Goal: Task Accomplishment & Management: Manage account settings

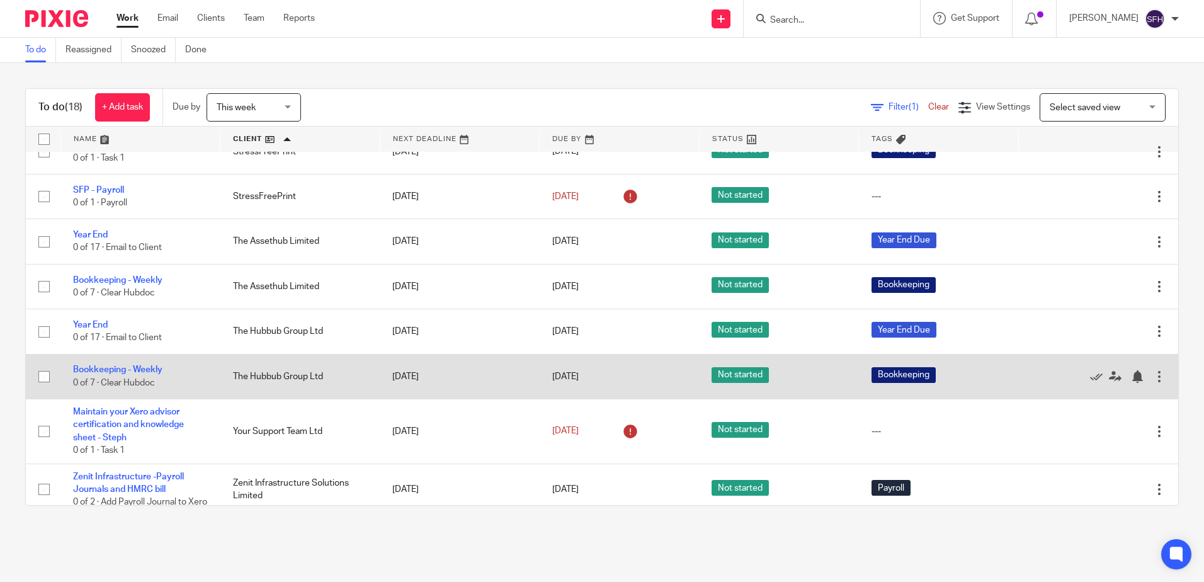
scroll to position [556, 0]
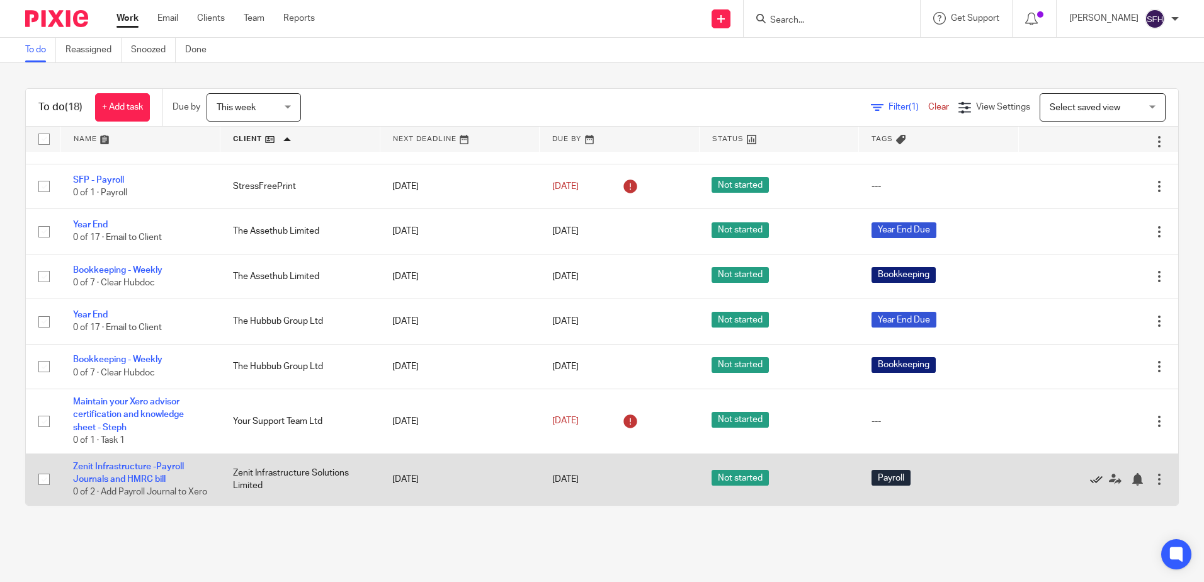
click at [1090, 474] on icon at bounding box center [1096, 479] width 13 height 13
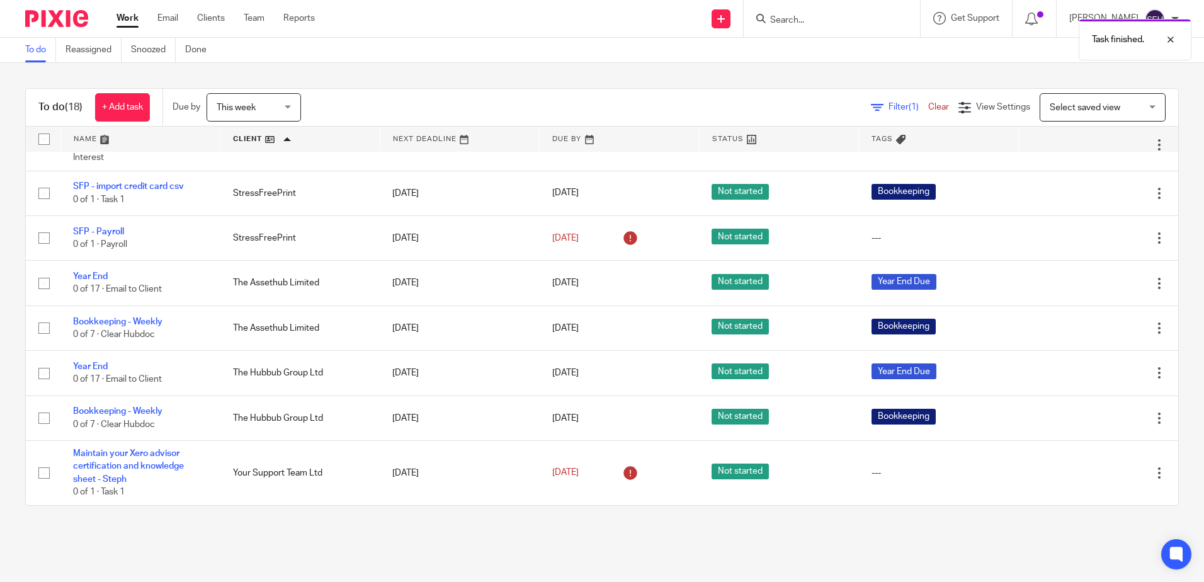
scroll to position [491, 0]
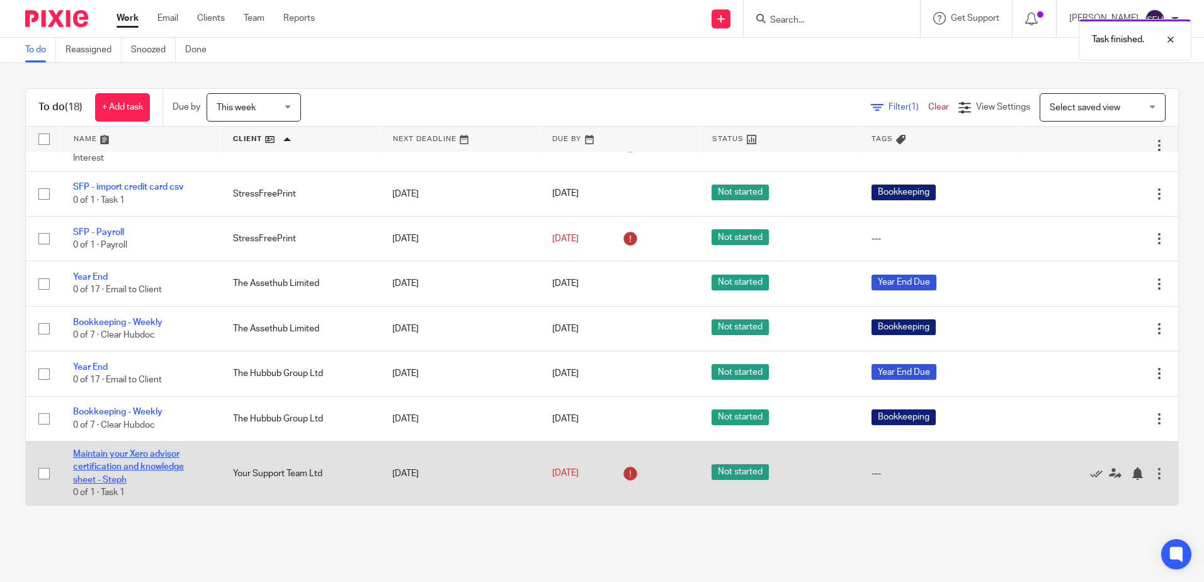
click at [173, 465] on link "Maintain your Xero advisor certification and knowledge sheet - Steph" at bounding box center [128, 466] width 111 height 35
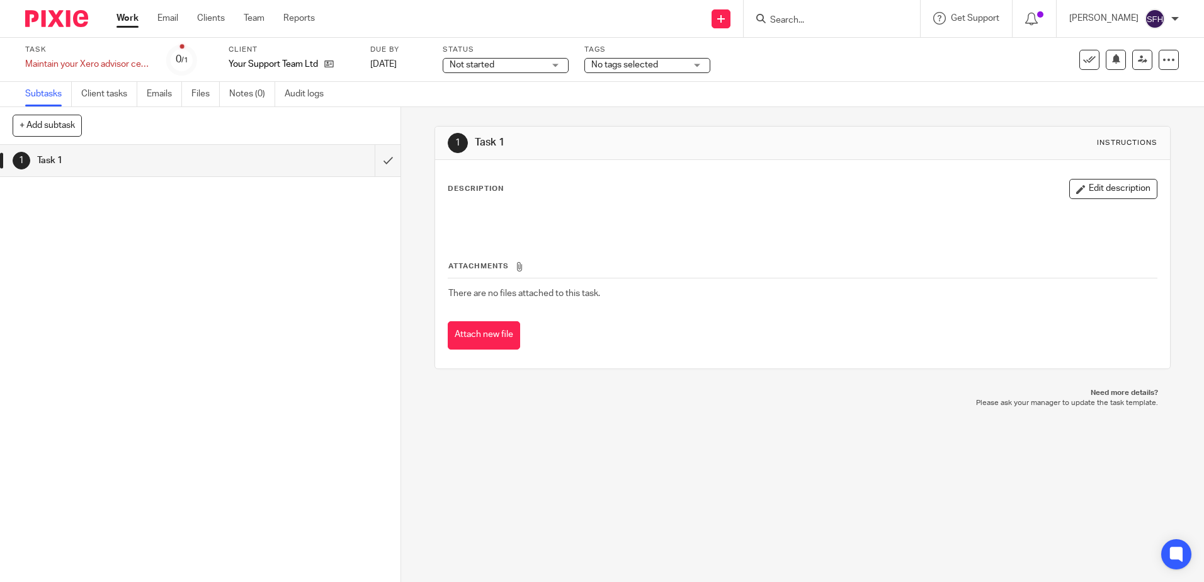
click at [127, 19] on link "Work" at bounding box center [127, 18] width 22 height 13
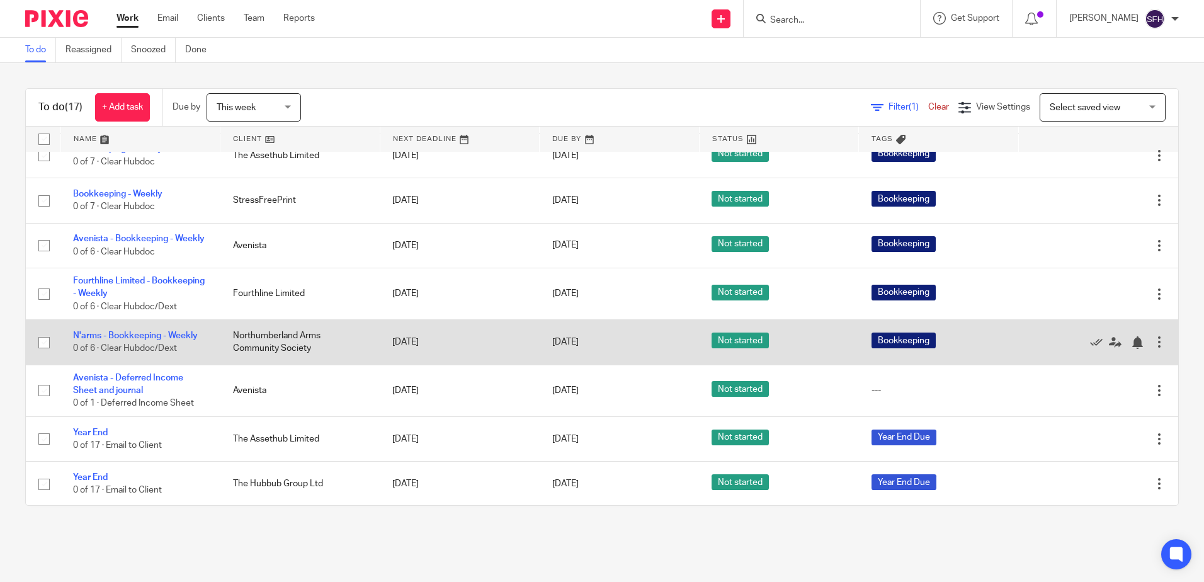
scroll to position [491, 0]
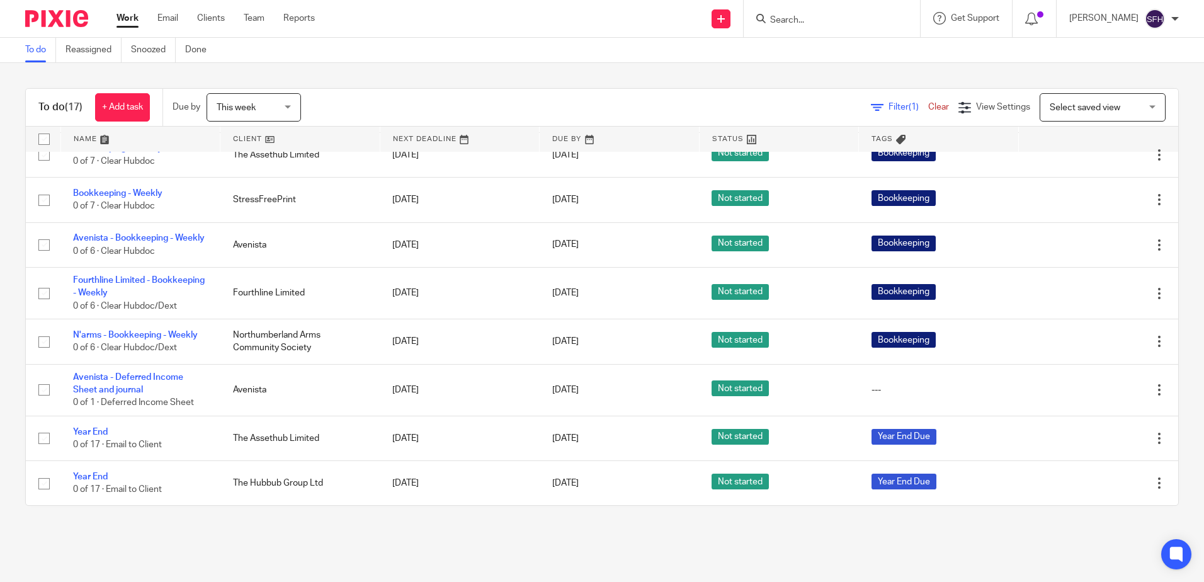
click at [268, 140] on link at bounding box center [299, 139] width 159 height 25
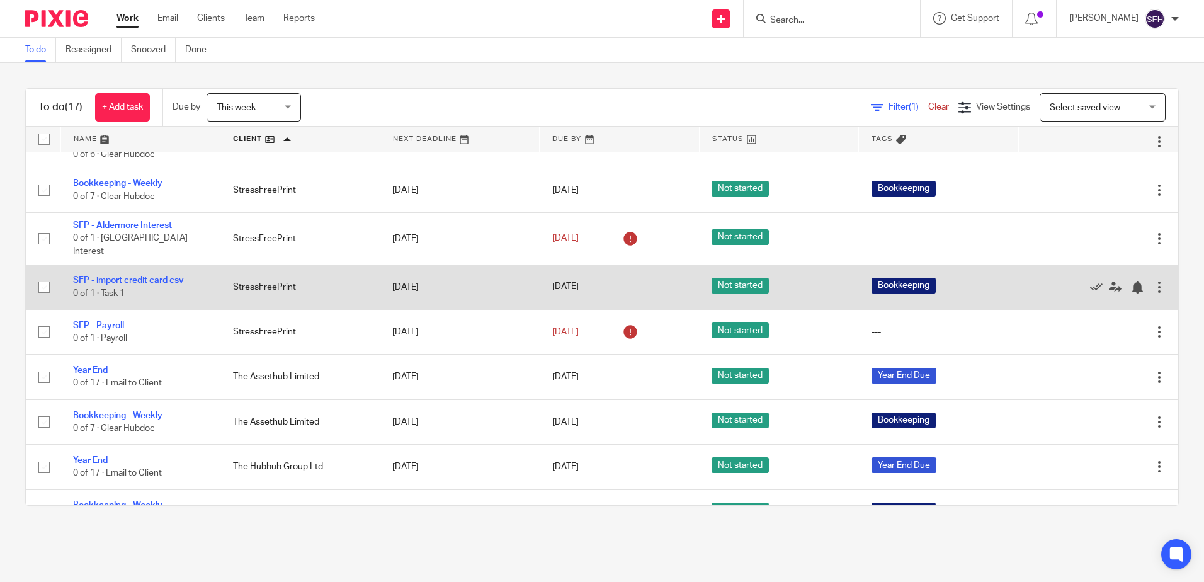
scroll to position [441, 0]
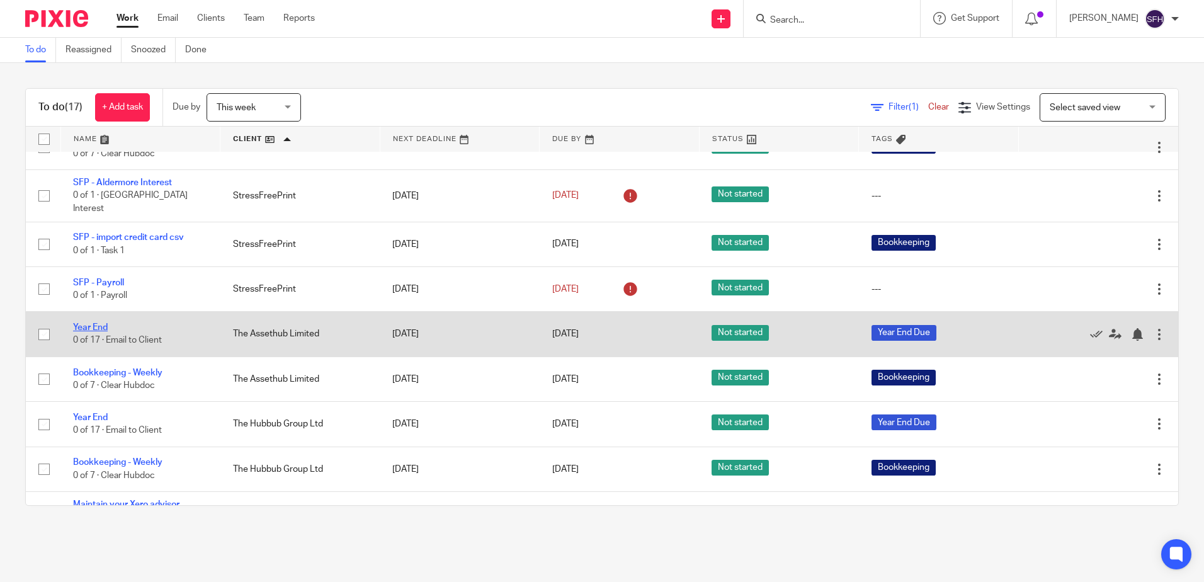
click at [94, 329] on link "Year End" at bounding box center [90, 327] width 35 height 9
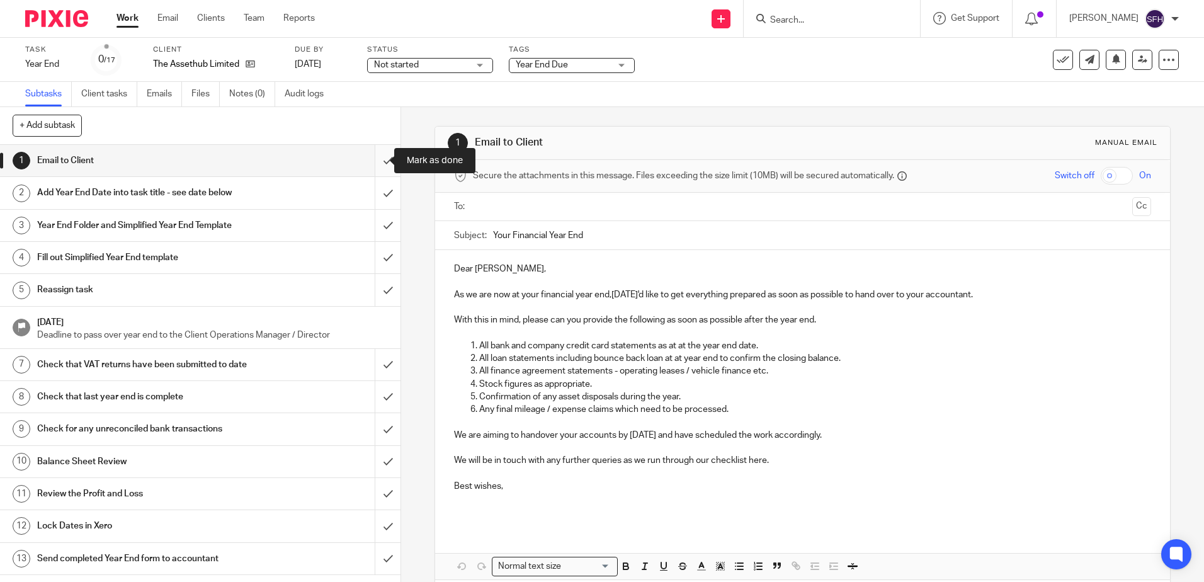
click at [364, 163] on input "submit" at bounding box center [200, 160] width 400 height 31
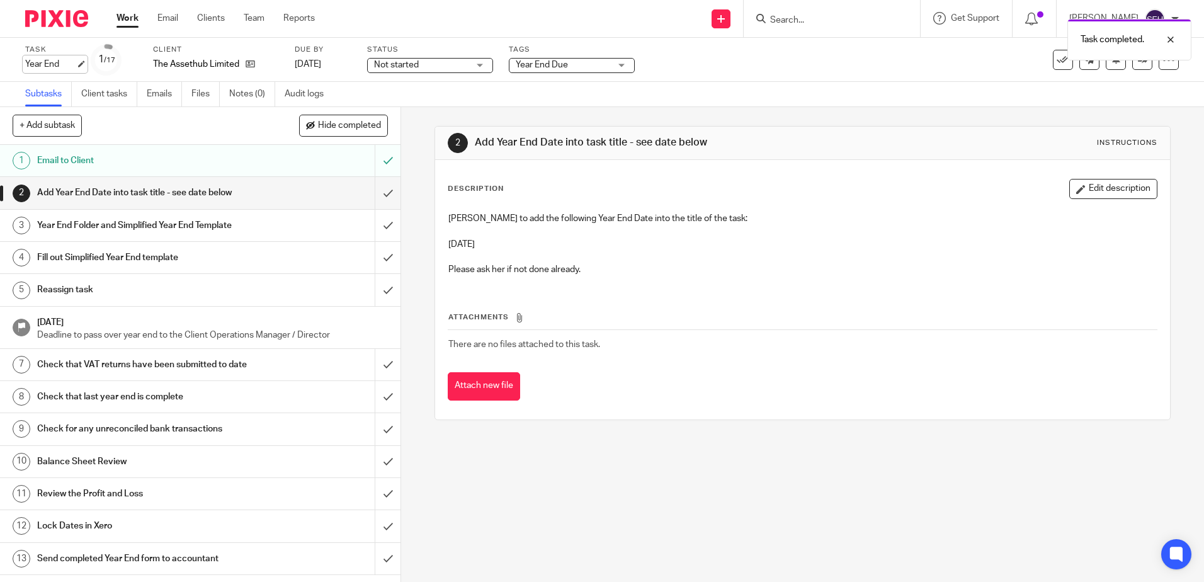
click at [76, 65] on div "Year End Save Year End" at bounding box center [50, 64] width 50 height 13
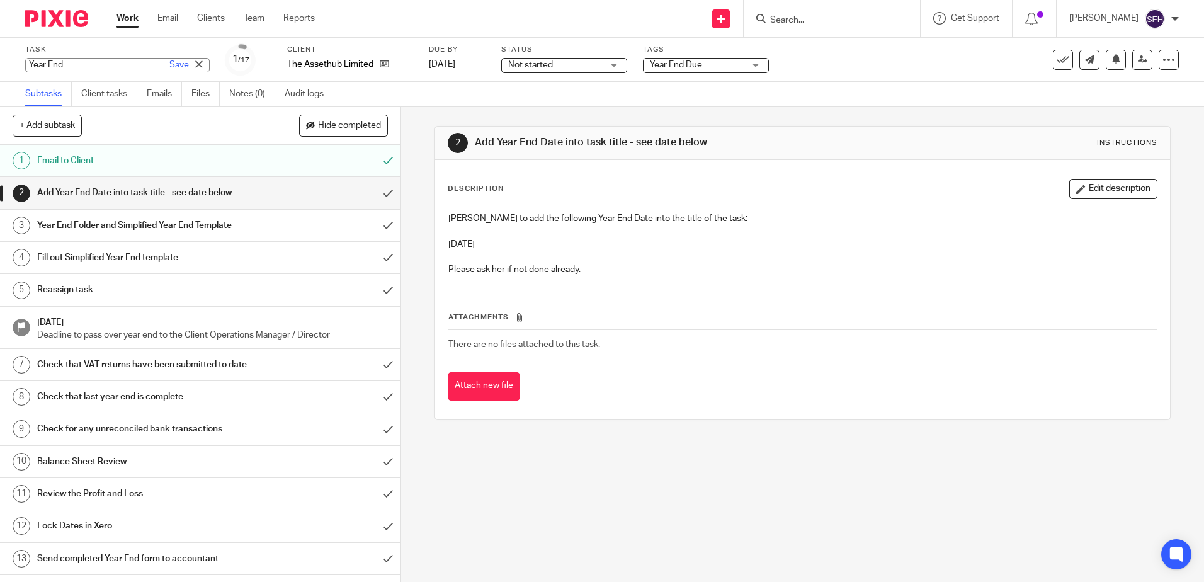
click at [85, 67] on input "Year End" at bounding box center [117, 65] width 184 height 14
type input "Year End 31.07.2025"
click at [169, 65] on link "Save" at bounding box center [179, 65] width 20 height 13
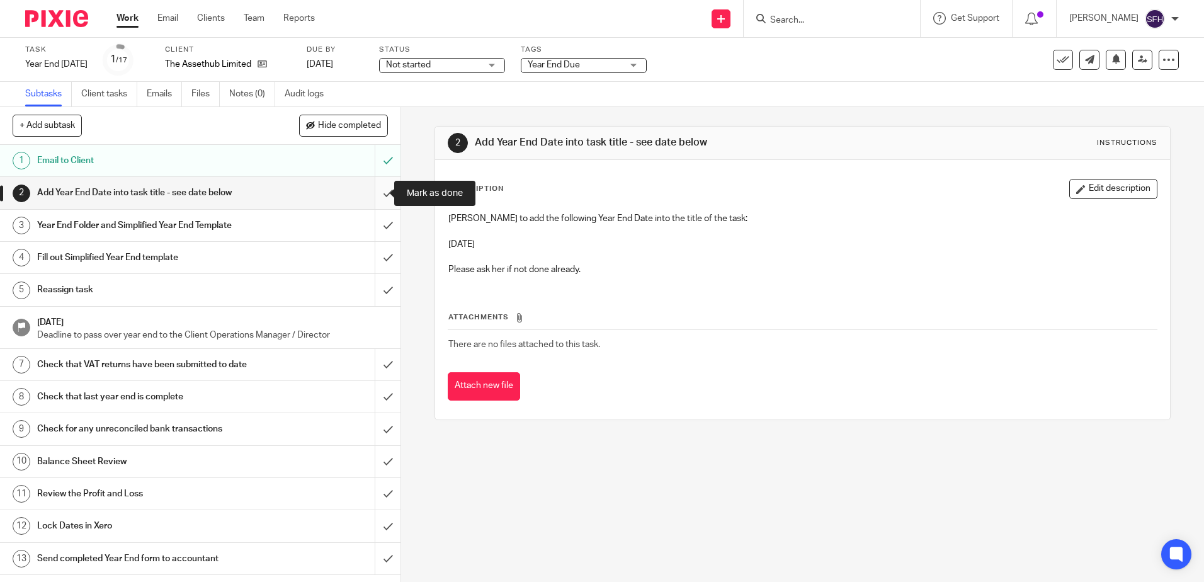
click at [374, 193] on input "submit" at bounding box center [200, 192] width 400 height 31
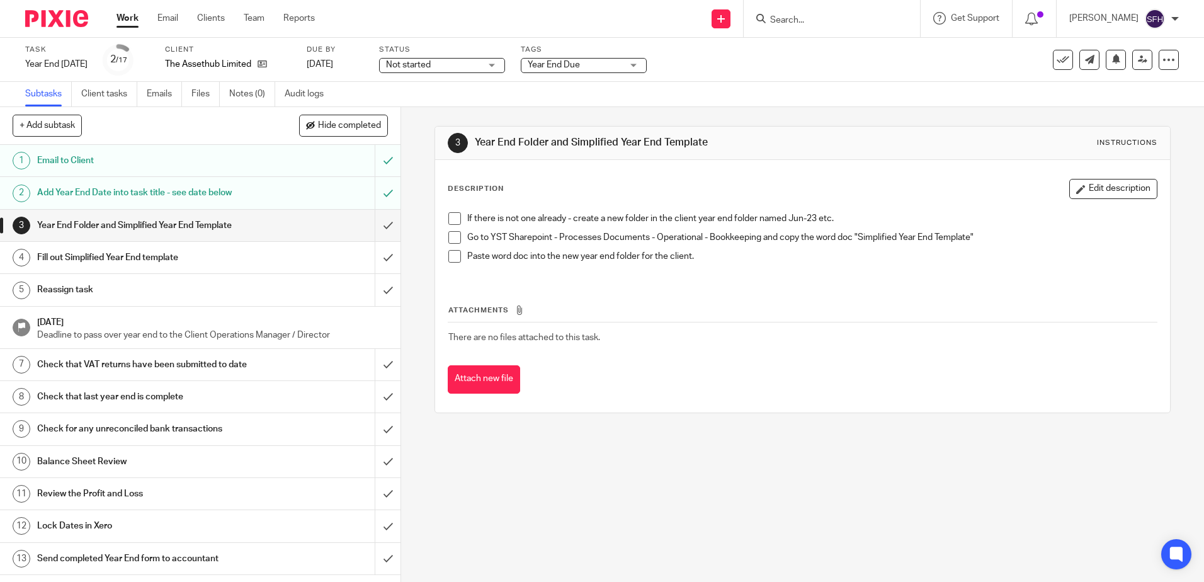
click at [448, 217] on span at bounding box center [454, 218] width 13 height 13
click at [453, 242] on span at bounding box center [454, 237] width 13 height 13
click at [453, 257] on span at bounding box center [454, 256] width 13 height 13
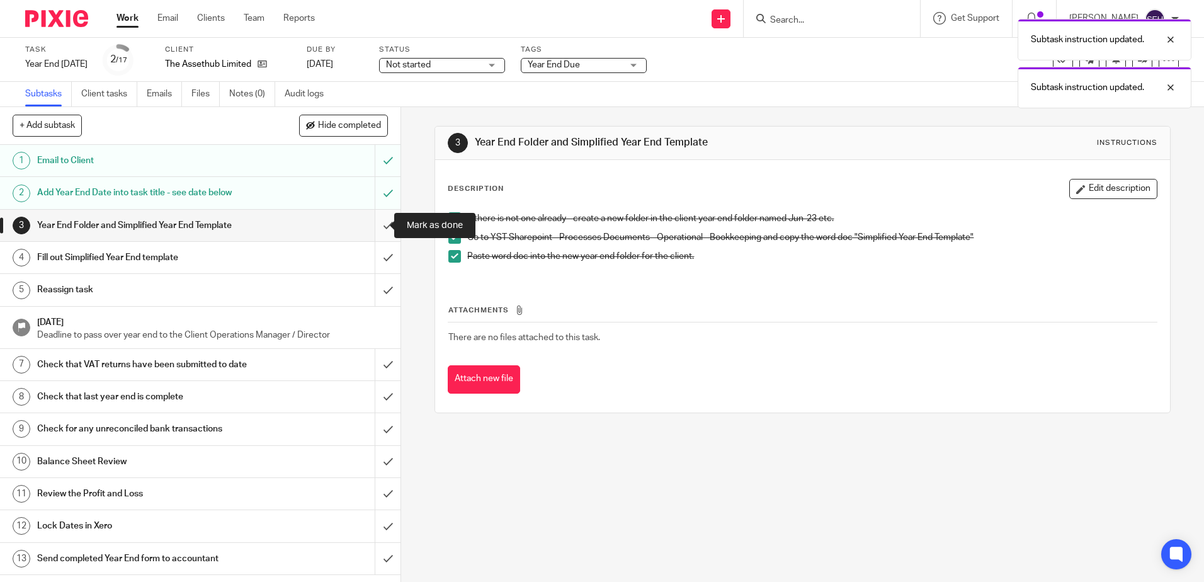
click at [374, 227] on input "submit" at bounding box center [200, 225] width 400 height 31
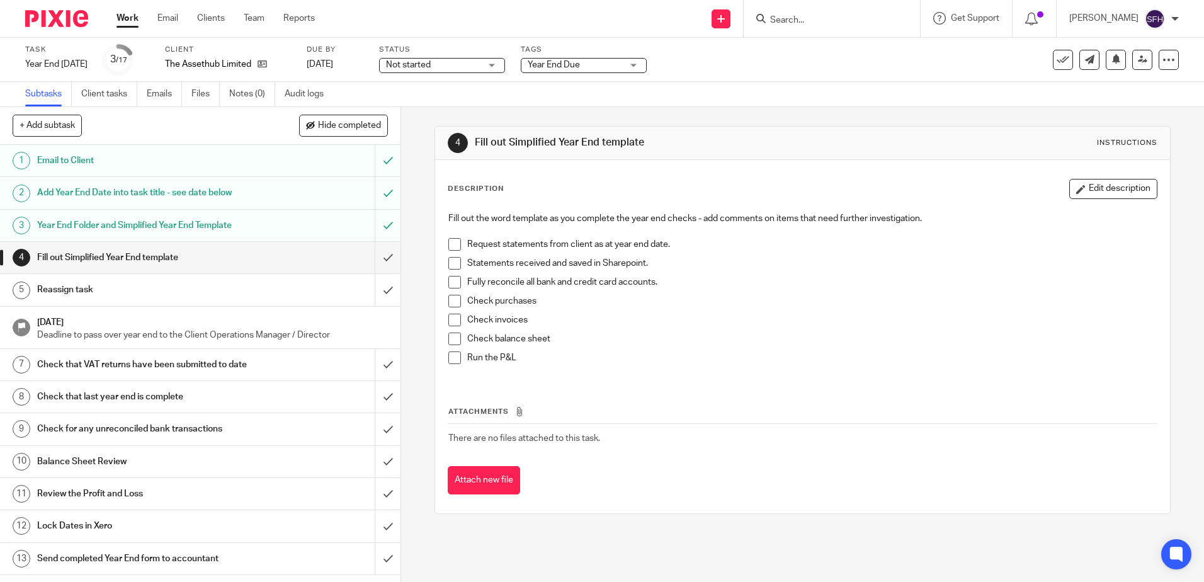
drag, startPoint x: 447, startPoint y: 358, endPoint x: 445, endPoint y: 341, distance: 17.1
click at [448, 358] on span at bounding box center [454, 357] width 13 height 13
click at [448, 340] on span at bounding box center [454, 338] width 13 height 13
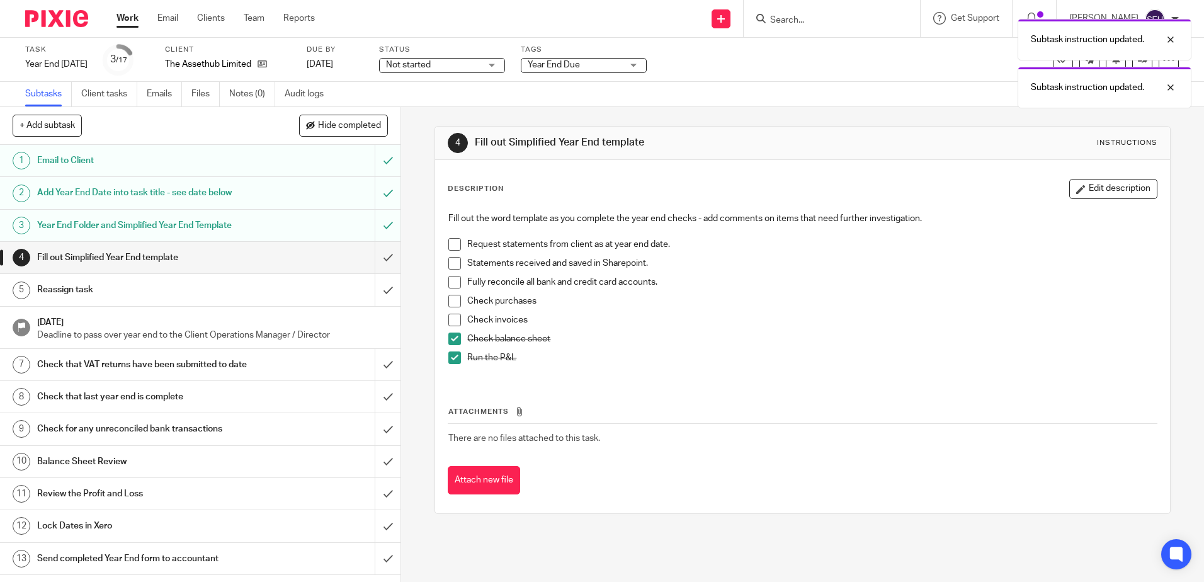
click at [453, 315] on span at bounding box center [454, 320] width 13 height 13
click at [453, 303] on span at bounding box center [454, 301] width 13 height 13
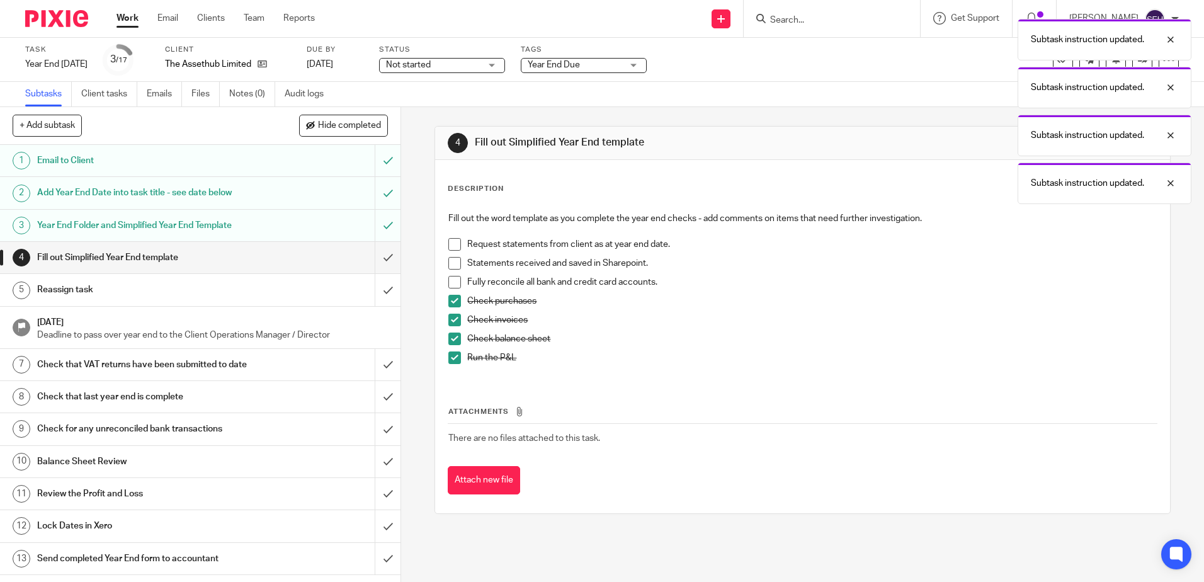
click at [450, 285] on span at bounding box center [454, 282] width 13 height 13
click at [448, 261] on span at bounding box center [454, 263] width 13 height 13
click at [453, 241] on span at bounding box center [454, 244] width 13 height 13
click at [371, 262] on input "submit" at bounding box center [200, 257] width 400 height 31
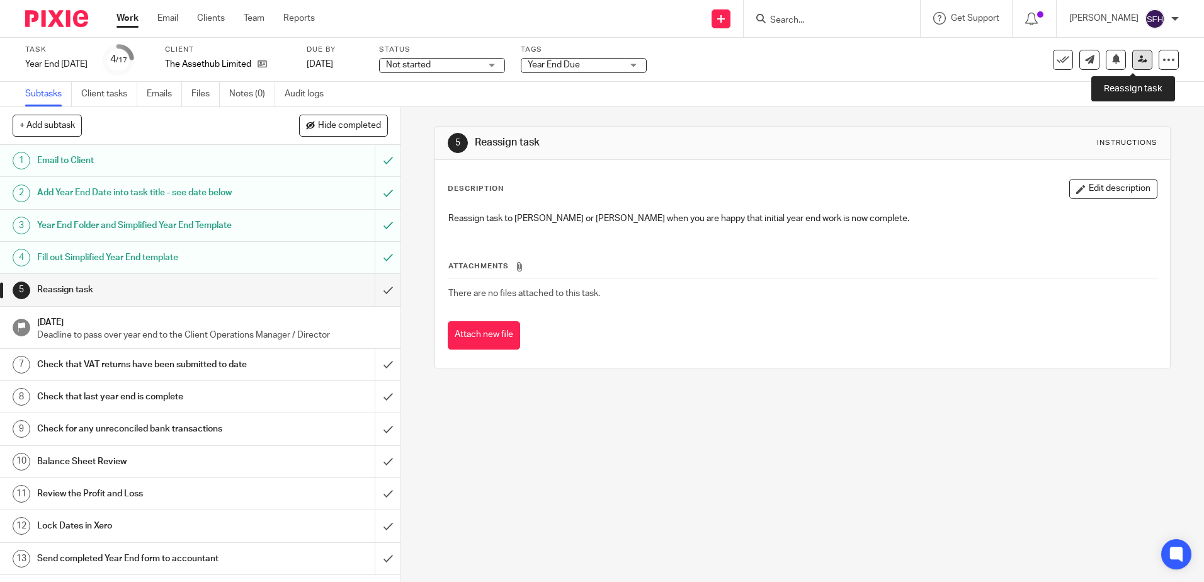
click at [1132, 65] on link at bounding box center [1142, 60] width 20 height 20
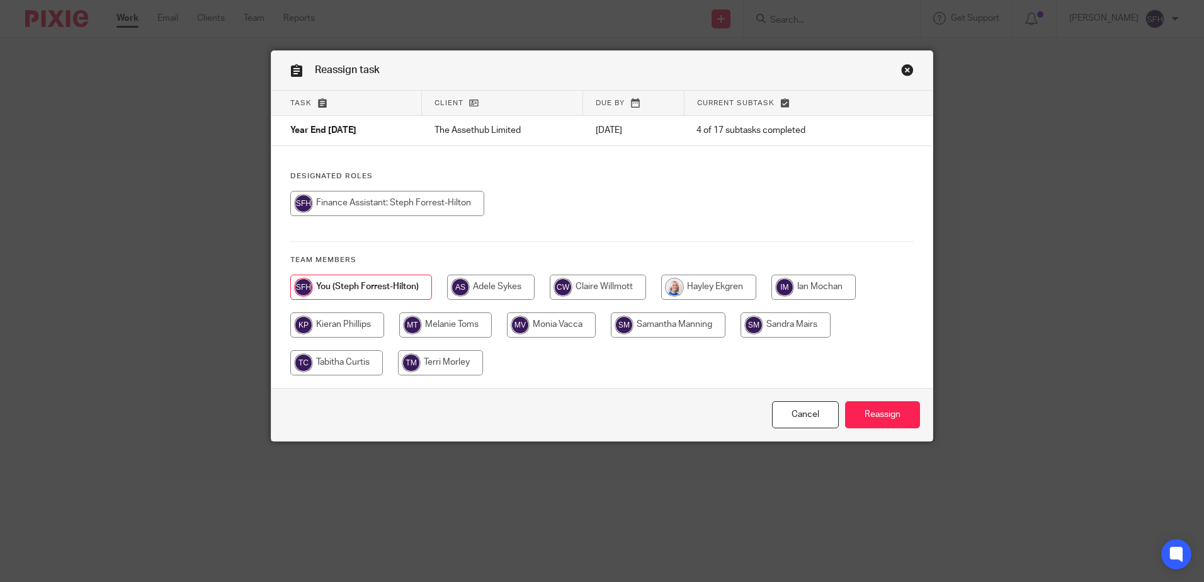
click at [808, 331] on input "radio" at bounding box center [785, 324] width 90 height 25
radio input "true"
click at [889, 415] on input "Reassign" at bounding box center [882, 414] width 75 height 27
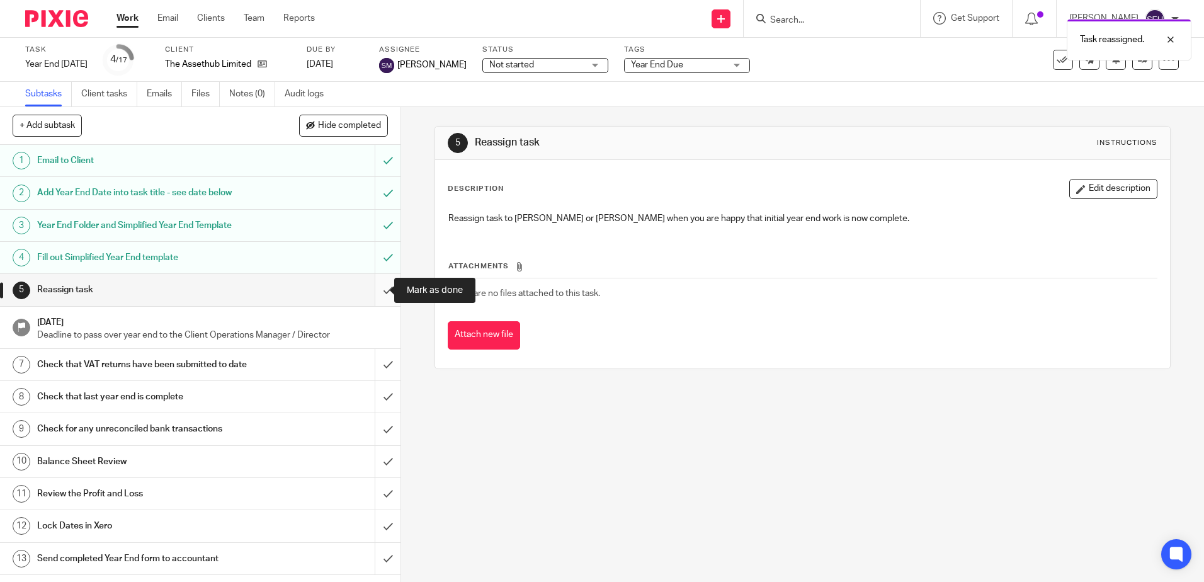
click at [366, 296] on input "submit" at bounding box center [200, 289] width 400 height 31
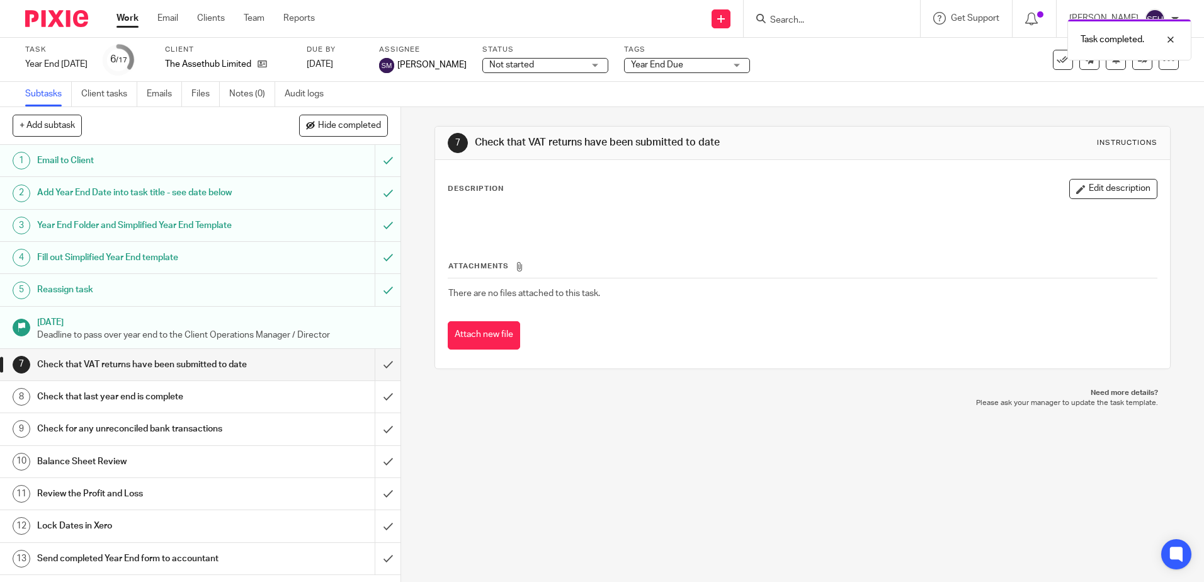
click at [128, 25] on link "Work" at bounding box center [127, 18] width 22 height 13
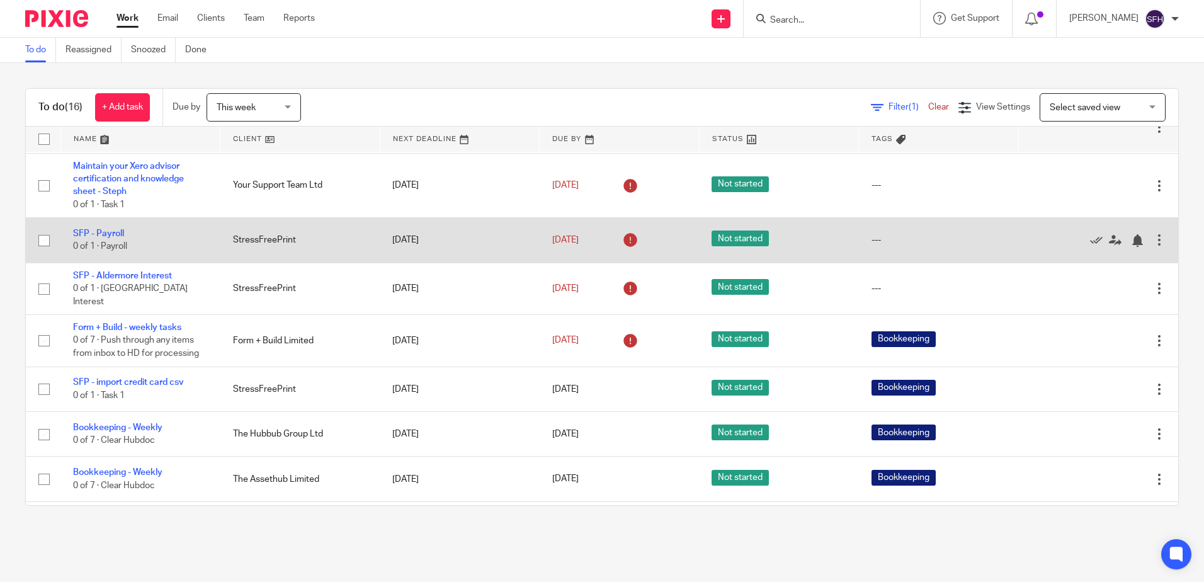
scroll to position [252, 0]
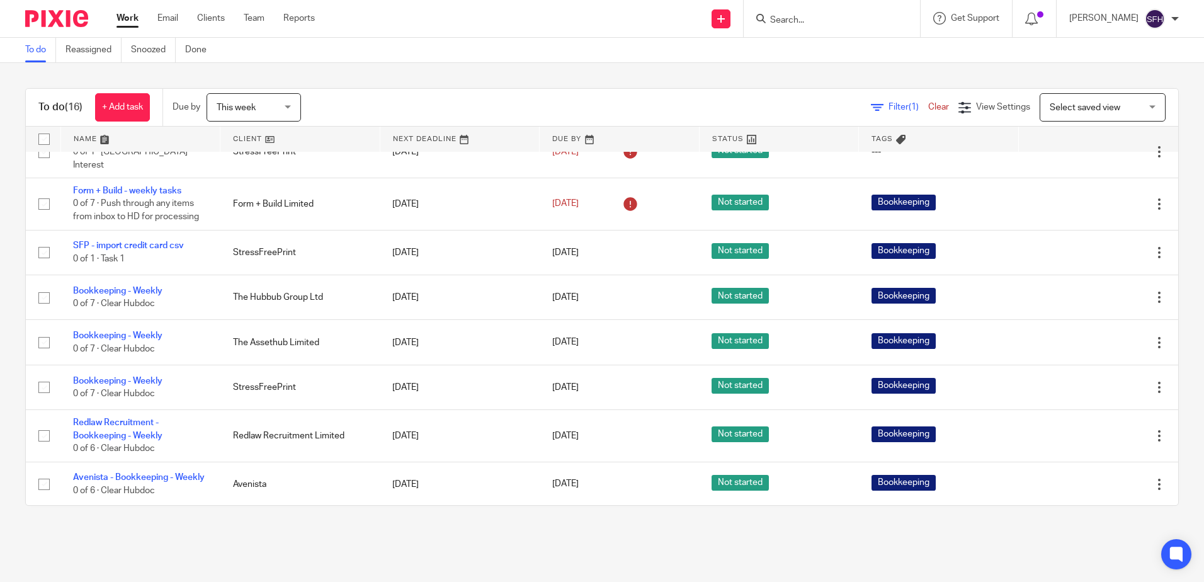
click at [324, 138] on link at bounding box center [299, 139] width 159 height 25
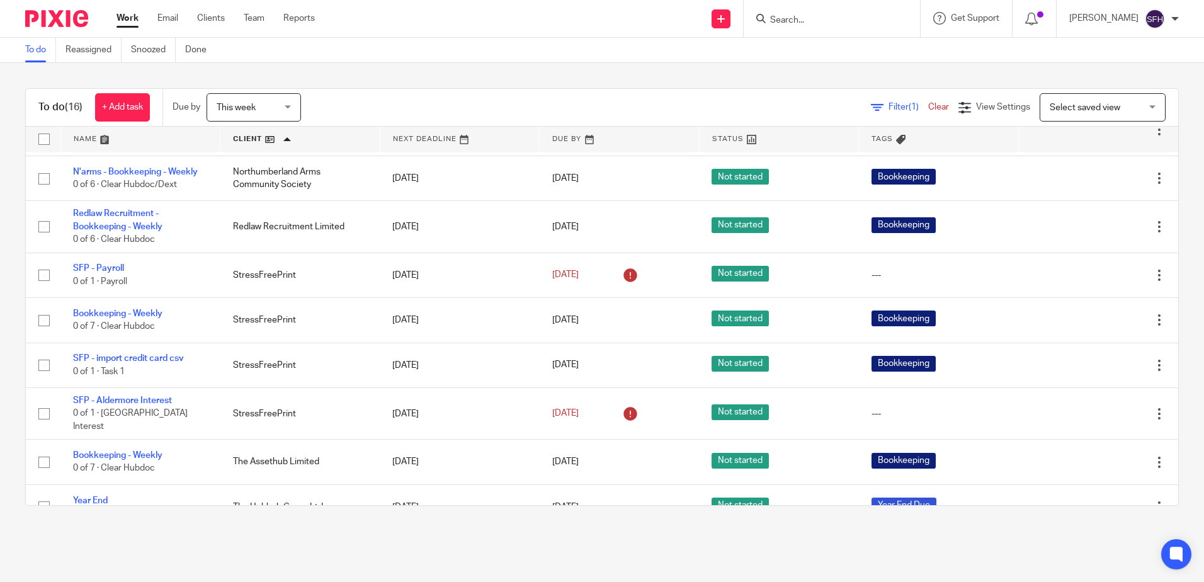
scroll to position [446, 0]
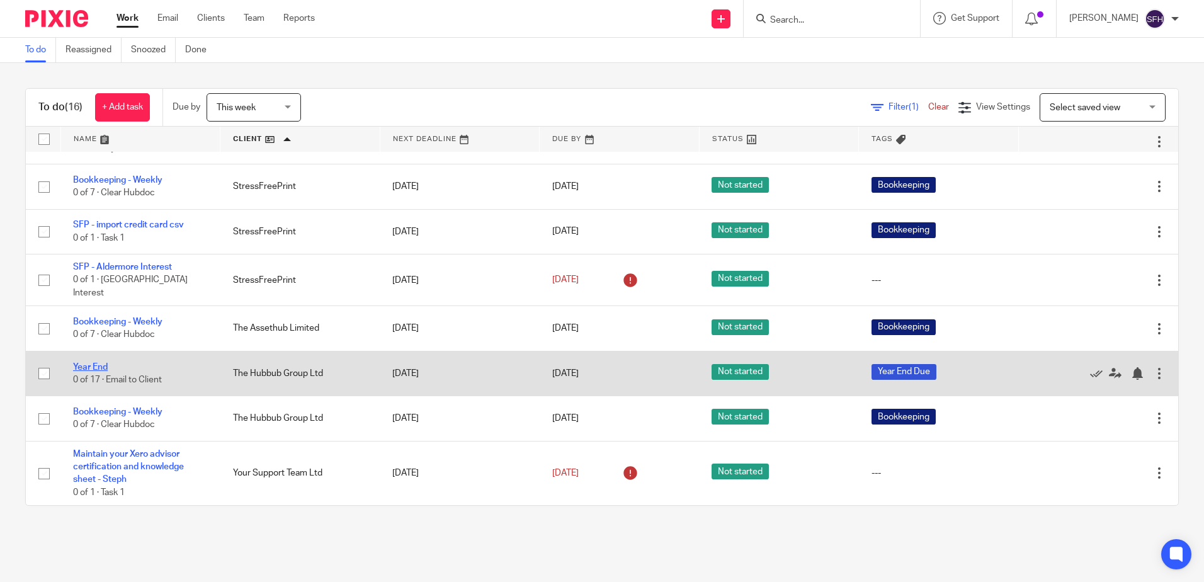
click at [98, 363] on link "Year End" at bounding box center [90, 367] width 35 height 9
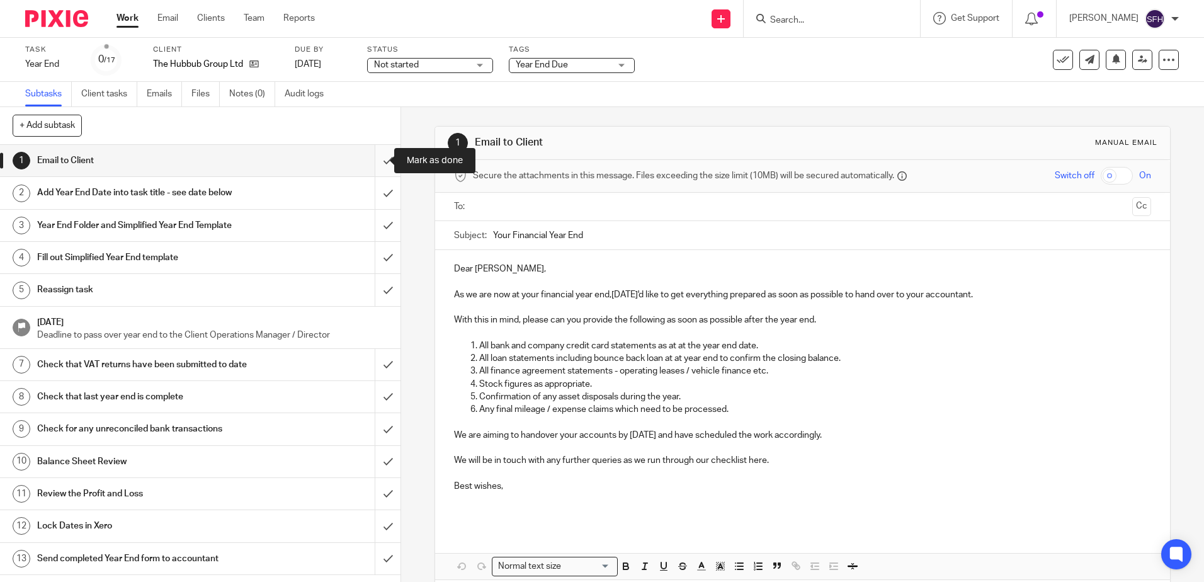
click at [365, 162] on input "submit" at bounding box center [200, 160] width 400 height 31
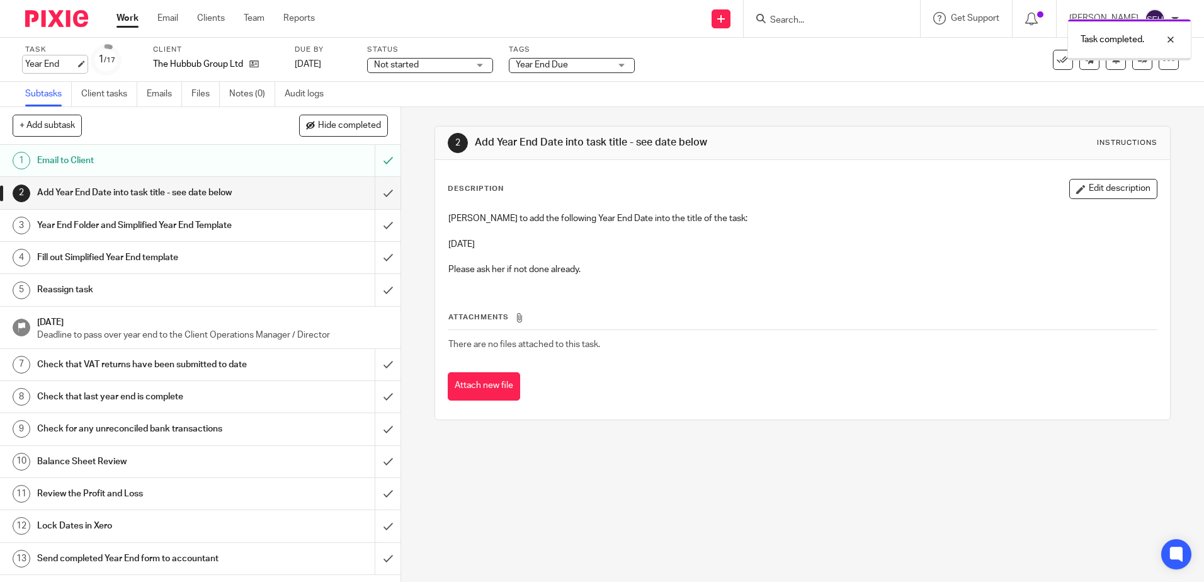
click at [76, 67] on div "Year End Save Year End" at bounding box center [50, 64] width 50 height 13
click at [79, 64] on input "Year End" at bounding box center [117, 65] width 184 height 14
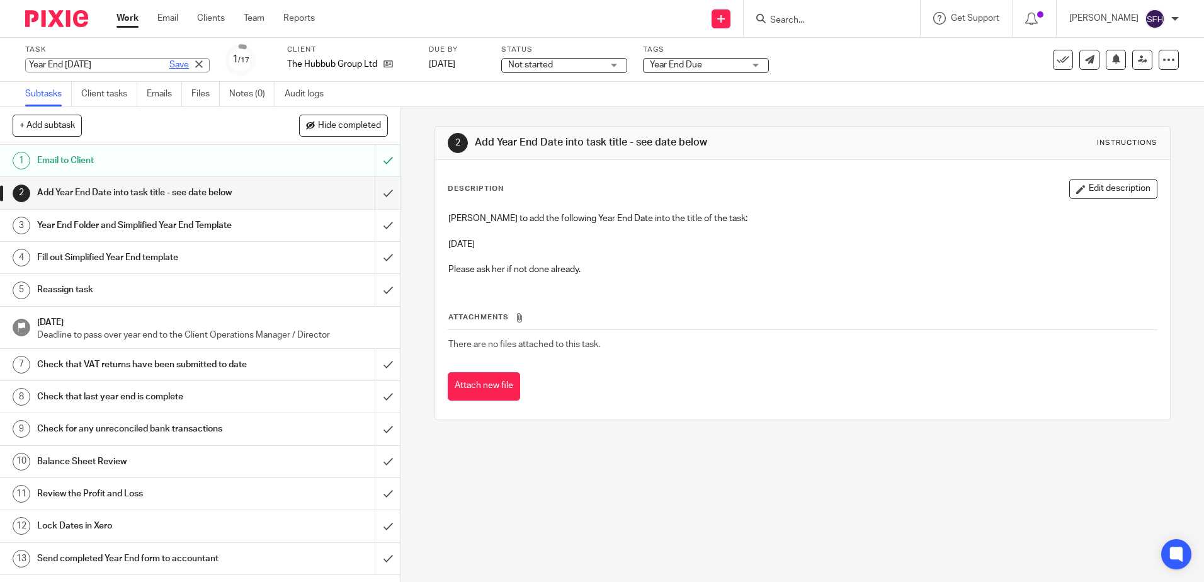
type input "Year End 31.07.2025"
click at [169, 69] on link "Save" at bounding box center [179, 65] width 20 height 13
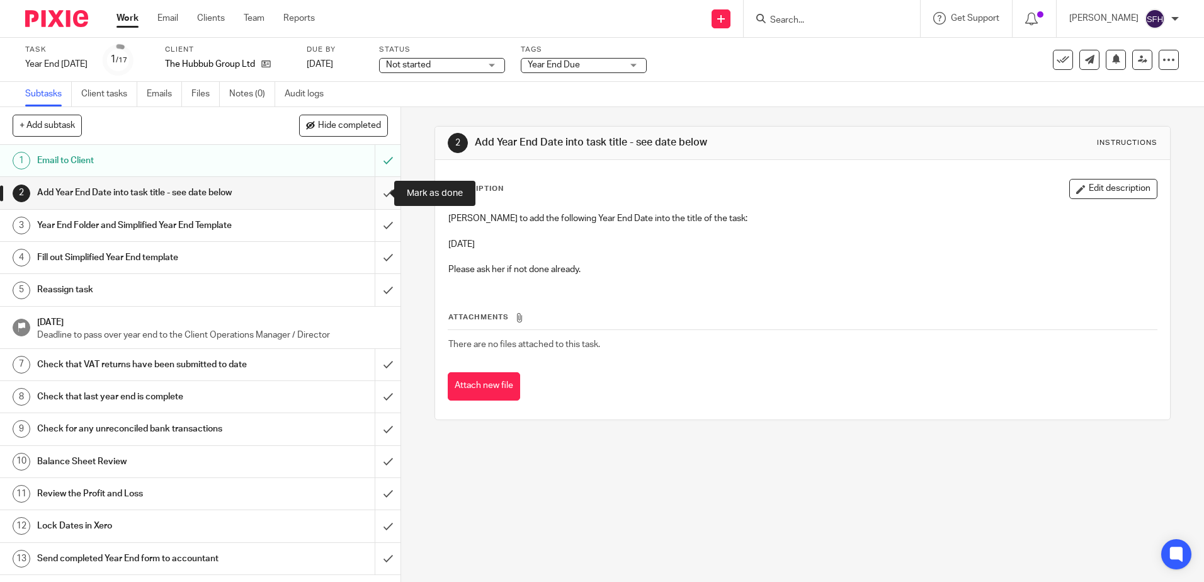
click at [373, 193] on input "submit" at bounding box center [200, 192] width 400 height 31
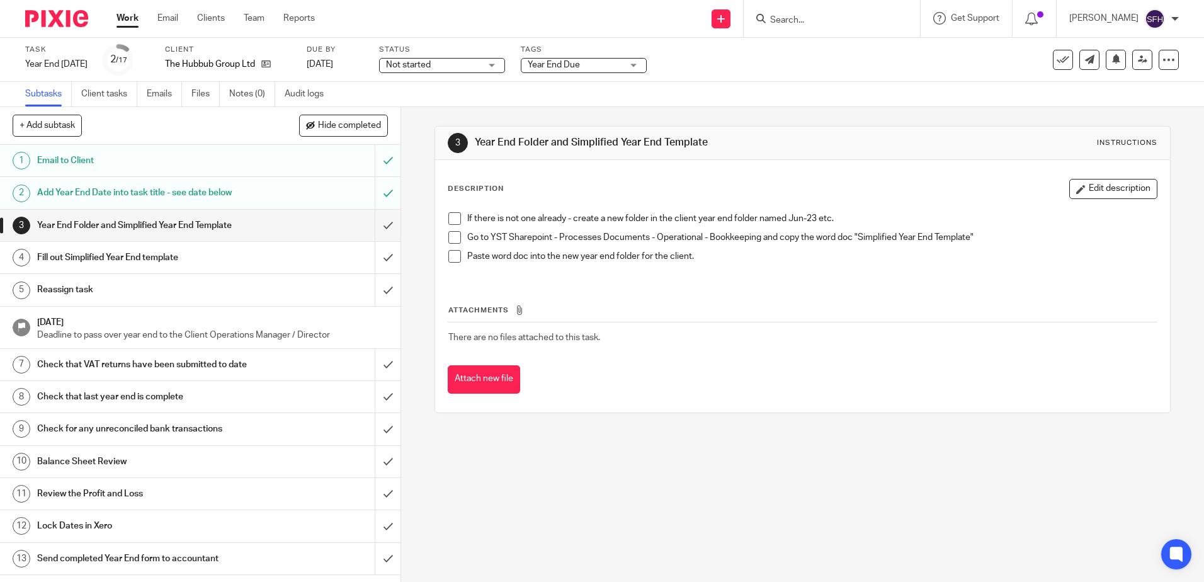
click at [458, 222] on li "If there is not one already - create a new folder in the client year end folder…" at bounding box center [802, 221] width 708 height 19
click at [450, 235] on span at bounding box center [454, 237] width 13 height 13
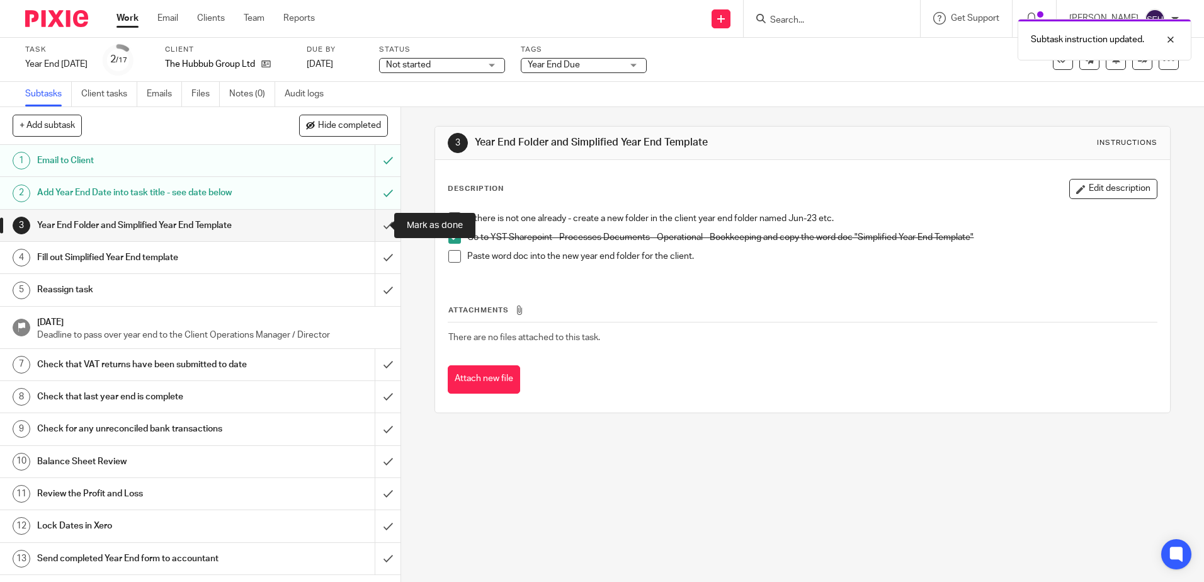
drag, startPoint x: 378, startPoint y: 227, endPoint x: 460, endPoint y: 260, distance: 87.6
click at [380, 227] on input "submit" at bounding box center [200, 225] width 400 height 31
click at [448, 254] on span at bounding box center [454, 256] width 13 height 13
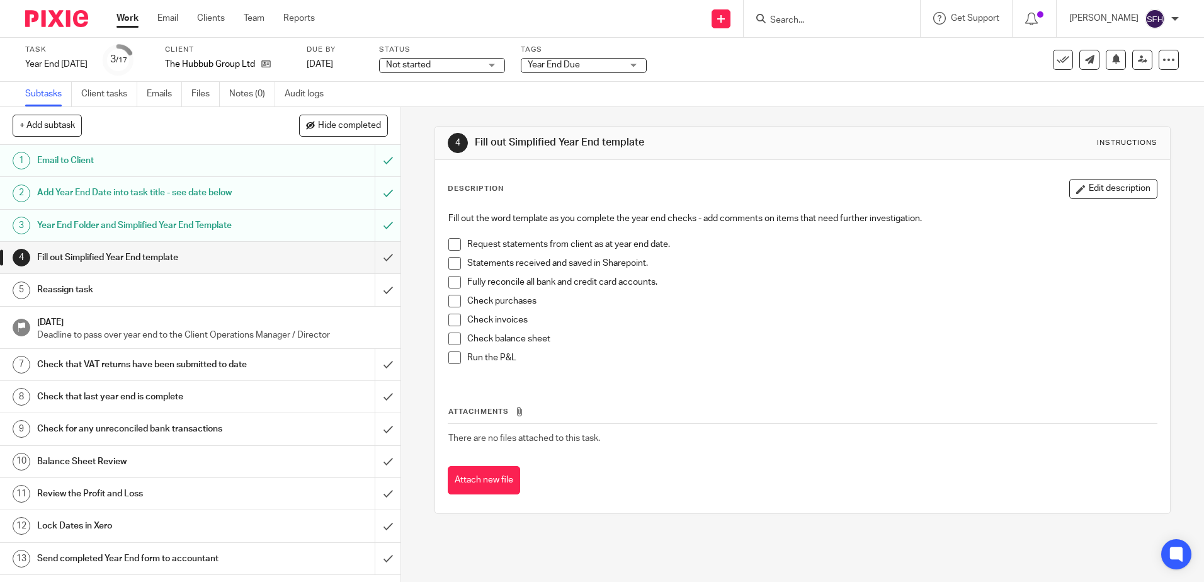
drag, startPoint x: 449, startPoint y: 244, endPoint x: 453, endPoint y: 263, distance: 19.3
click at [449, 244] on span at bounding box center [454, 244] width 13 height 13
click at [453, 264] on span at bounding box center [454, 263] width 13 height 13
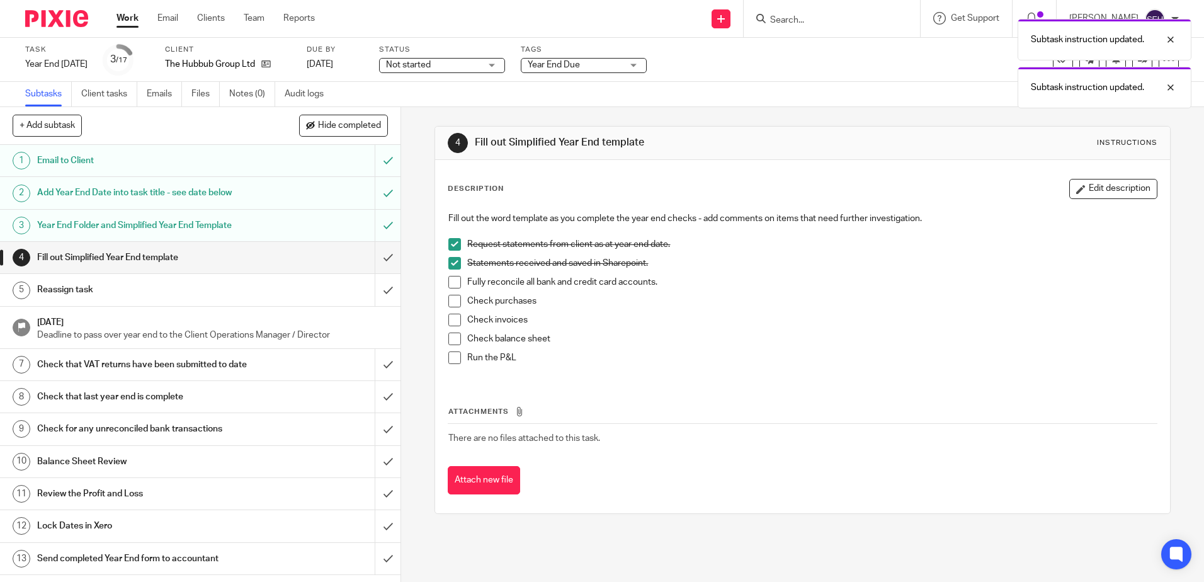
click at [449, 289] on li "Fully reconcile all bank and credit card accounts." at bounding box center [802, 285] width 708 height 19
click at [448, 286] on span at bounding box center [454, 282] width 13 height 13
click at [448, 308] on li "Check purchases" at bounding box center [802, 304] width 708 height 19
click at [449, 301] on span at bounding box center [454, 301] width 13 height 13
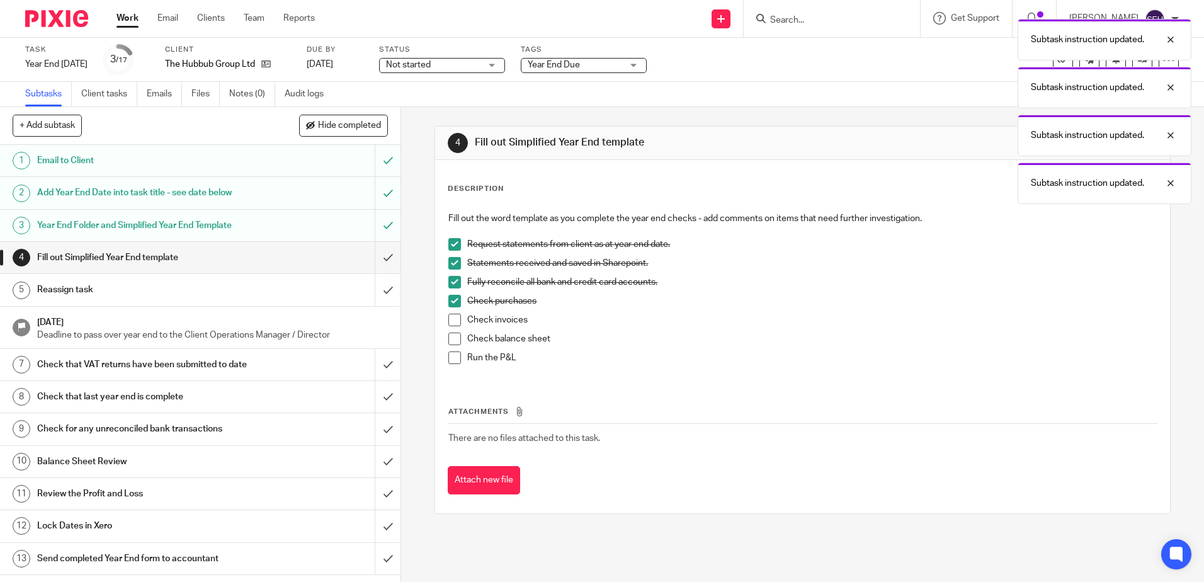
click at [453, 319] on span at bounding box center [454, 320] width 13 height 13
click at [452, 343] on span at bounding box center [454, 338] width 13 height 13
click at [452, 364] on li "Run the P&L" at bounding box center [802, 360] width 708 height 19
click at [449, 356] on span at bounding box center [454, 357] width 13 height 13
click at [380, 259] on input "submit" at bounding box center [200, 257] width 400 height 31
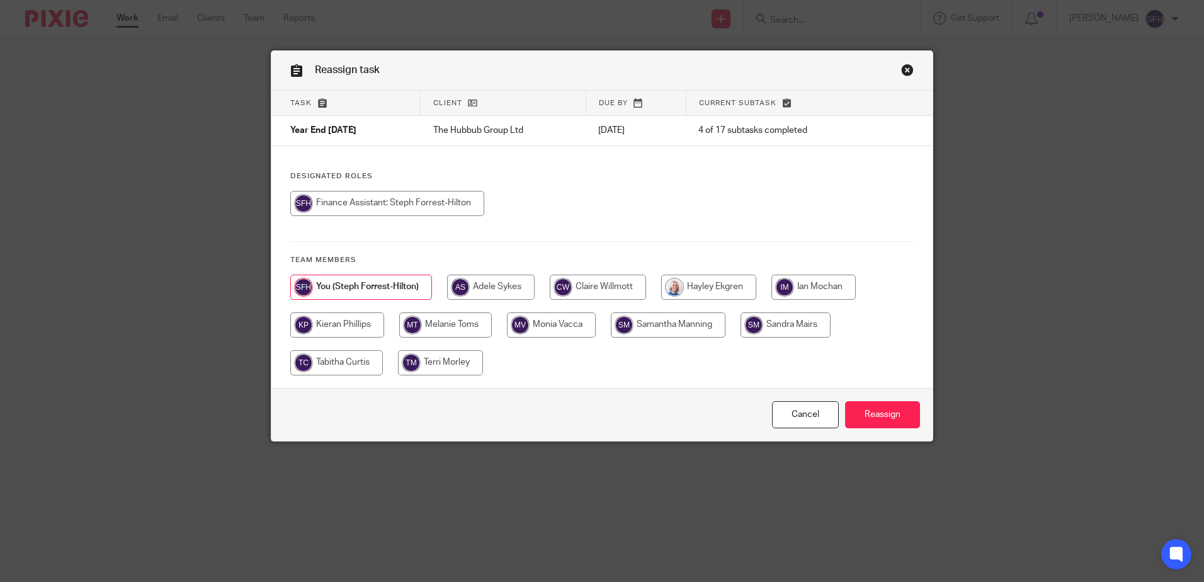
click at [814, 328] on input "radio" at bounding box center [785, 324] width 90 height 25
radio input "true"
click at [874, 412] on input "Reassign" at bounding box center [882, 414] width 75 height 27
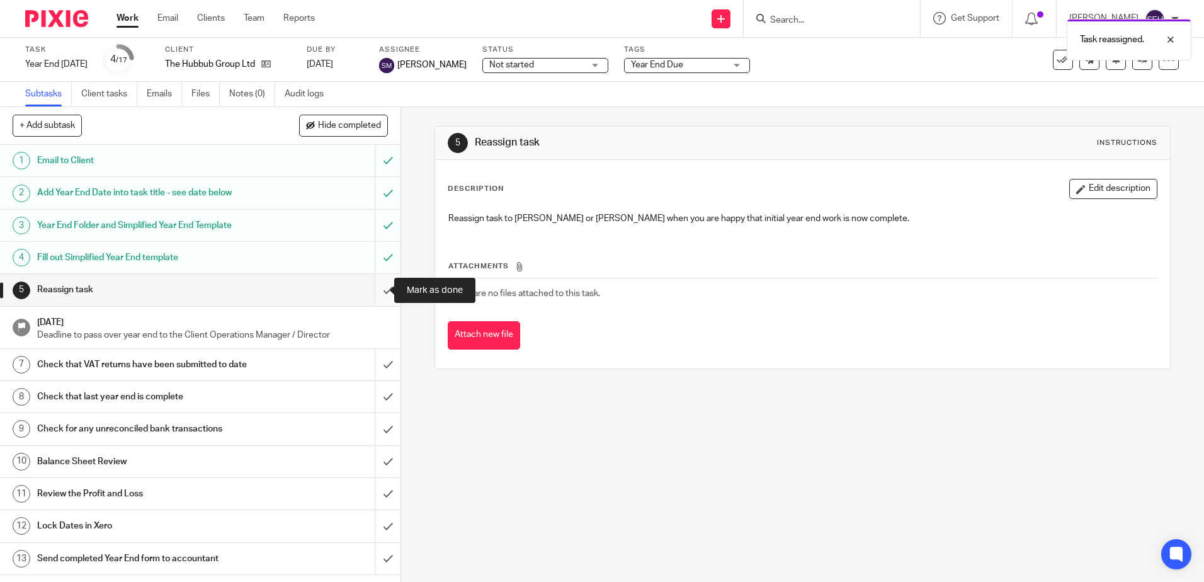
click at [366, 287] on input "submit" at bounding box center [200, 289] width 400 height 31
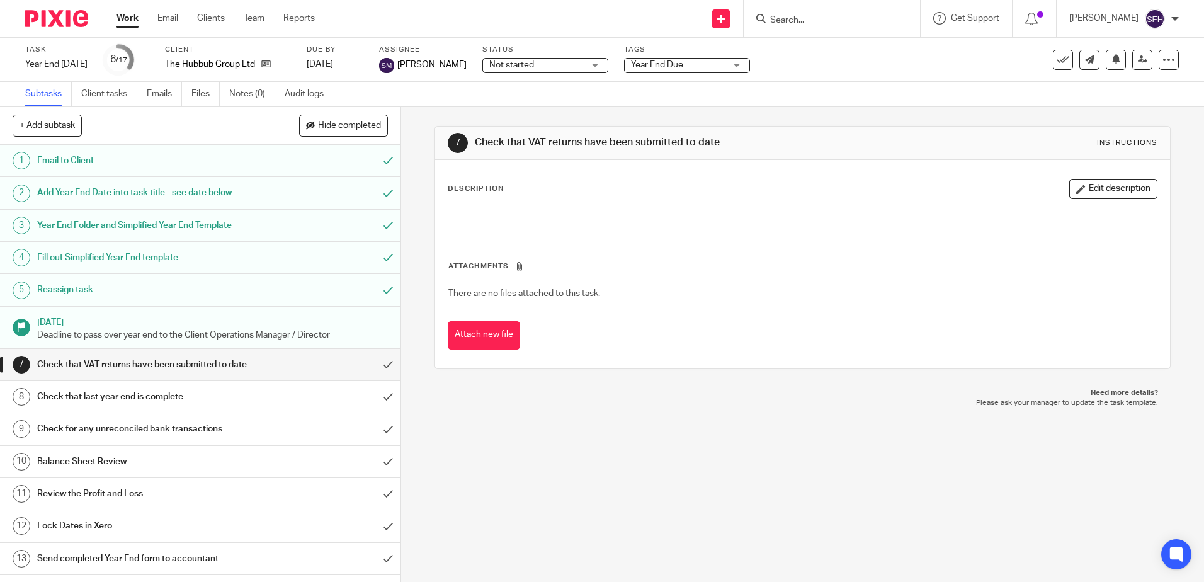
click at [128, 21] on link "Work" at bounding box center [127, 18] width 22 height 13
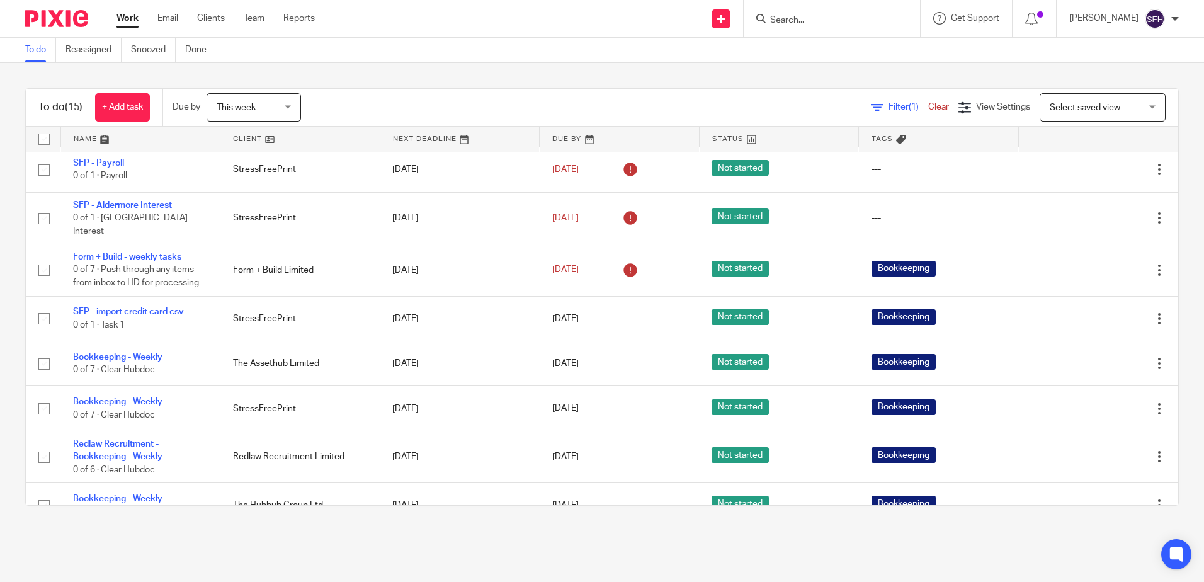
scroll to position [189, 0]
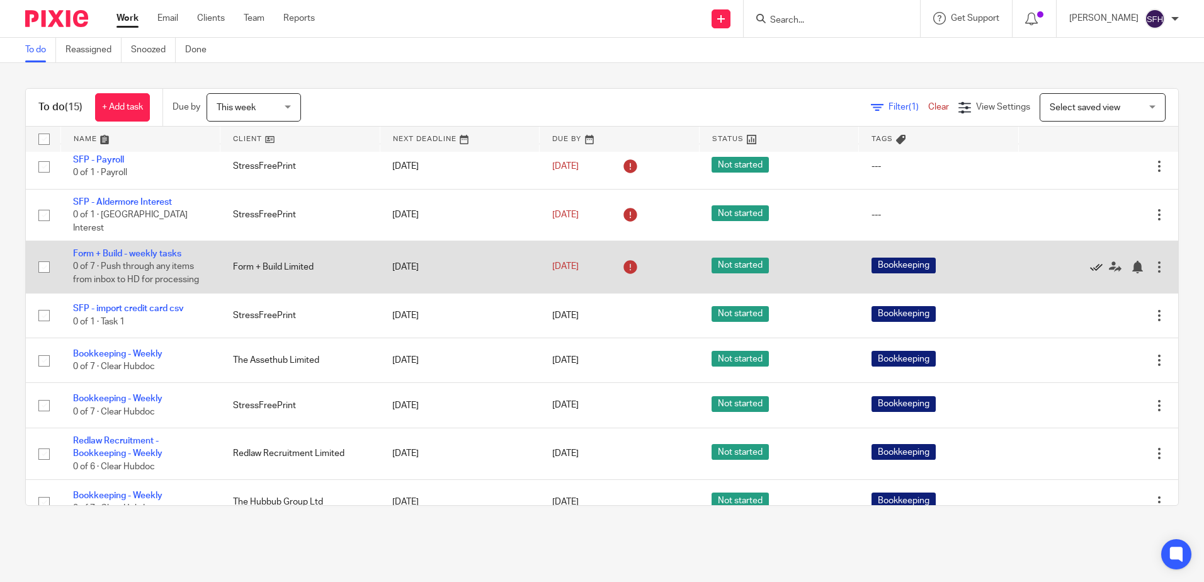
click at [1090, 261] on icon at bounding box center [1096, 267] width 13 height 13
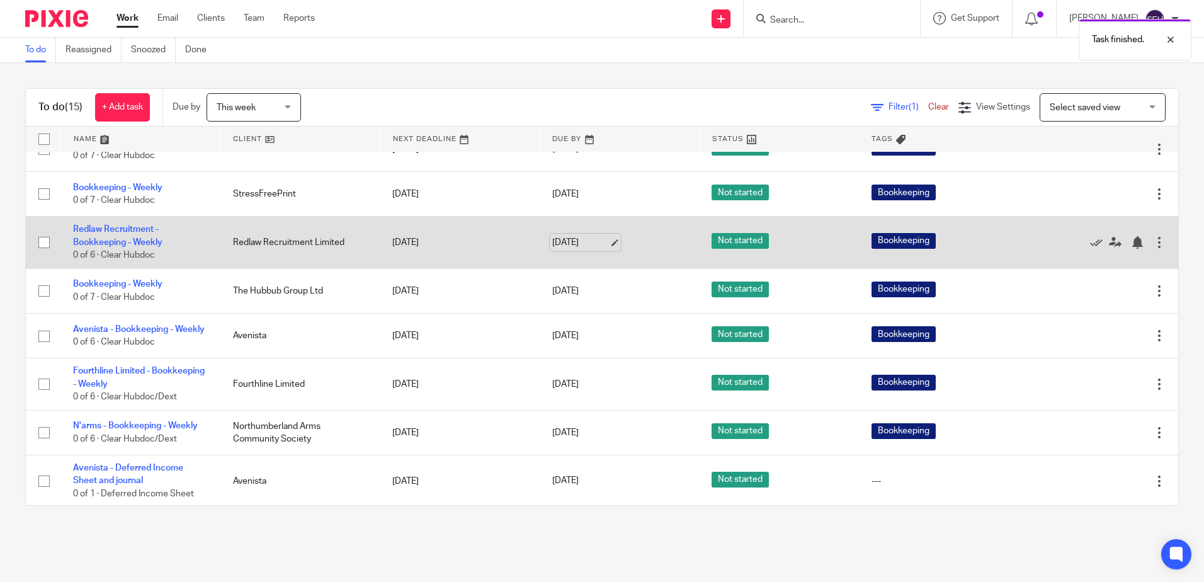
scroll to position [349, 0]
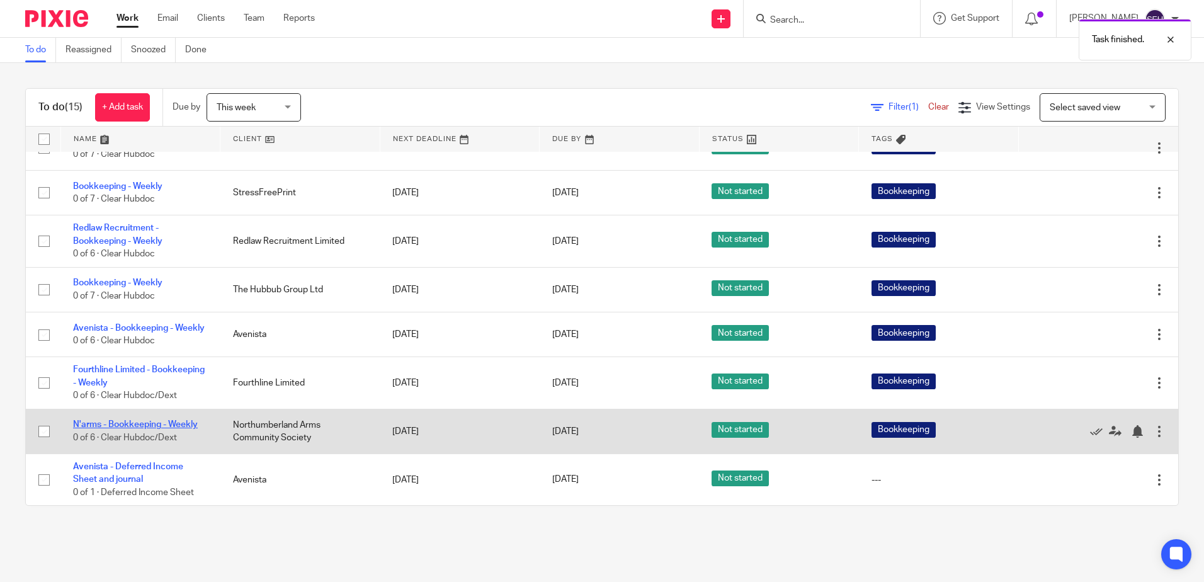
click at [152, 424] on link "N'arms - Bookkeeping - Weekly" at bounding box center [135, 424] width 125 height 9
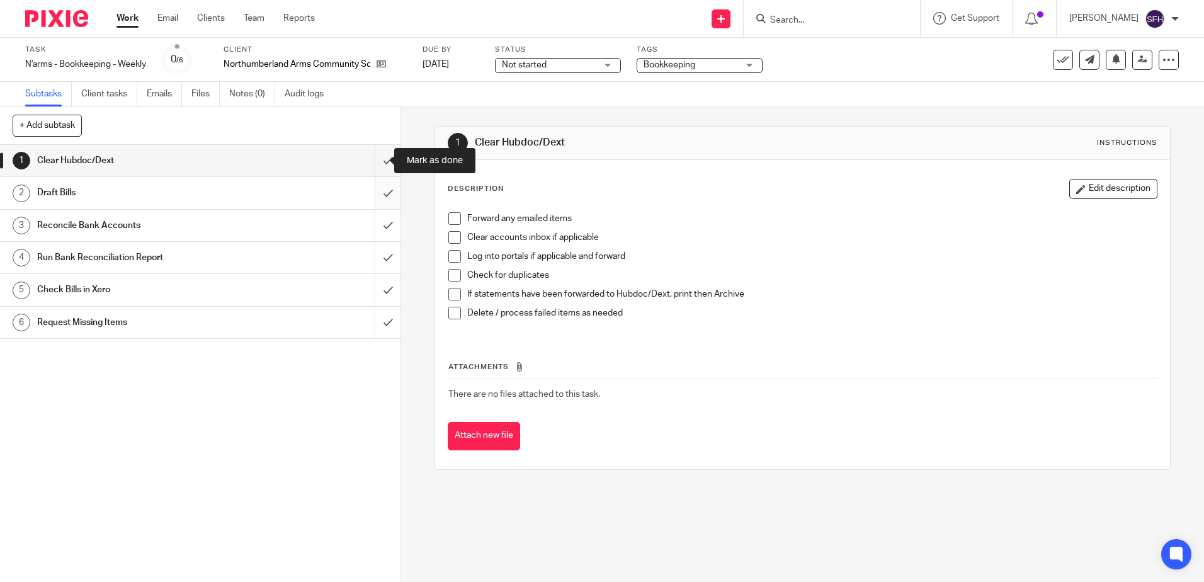
drag, startPoint x: 373, startPoint y: 166, endPoint x: 375, endPoint y: 202, distance: 36.6
click at [373, 166] on input "submit" at bounding box center [200, 160] width 400 height 31
click at [375, 200] on input "submit" at bounding box center [200, 192] width 400 height 31
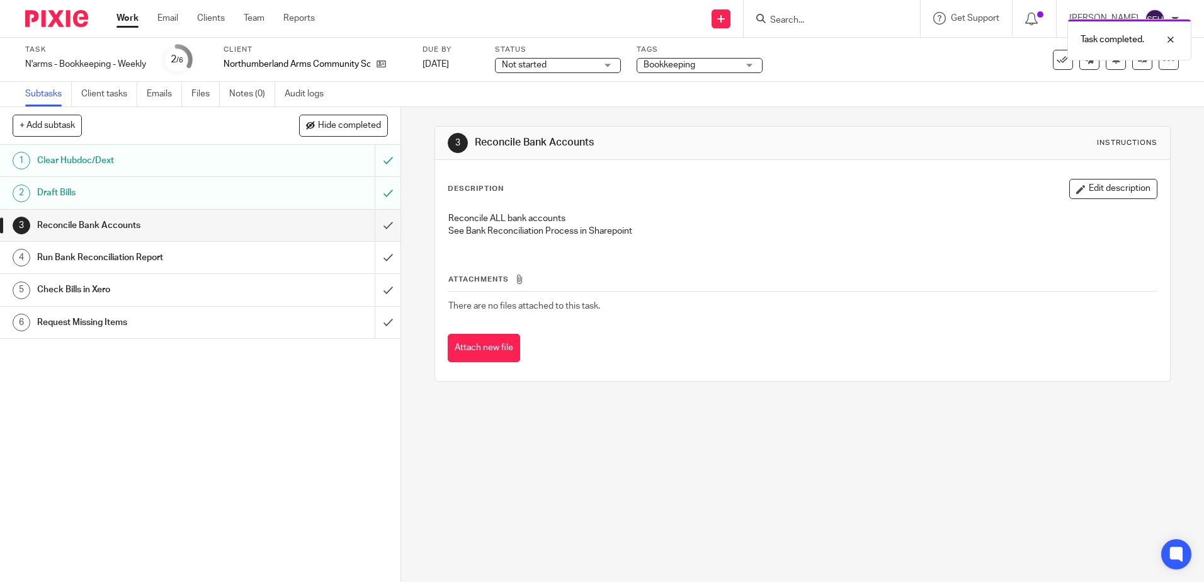
click at [380, 233] on input "submit" at bounding box center [200, 225] width 400 height 31
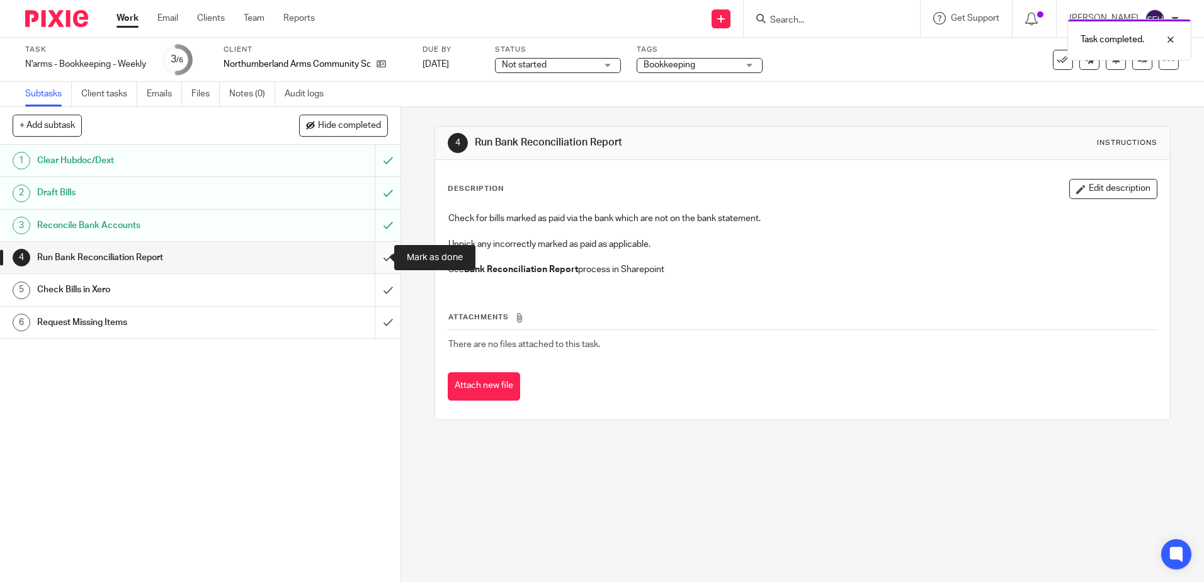
click at [371, 256] on input "submit" at bounding box center [200, 257] width 400 height 31
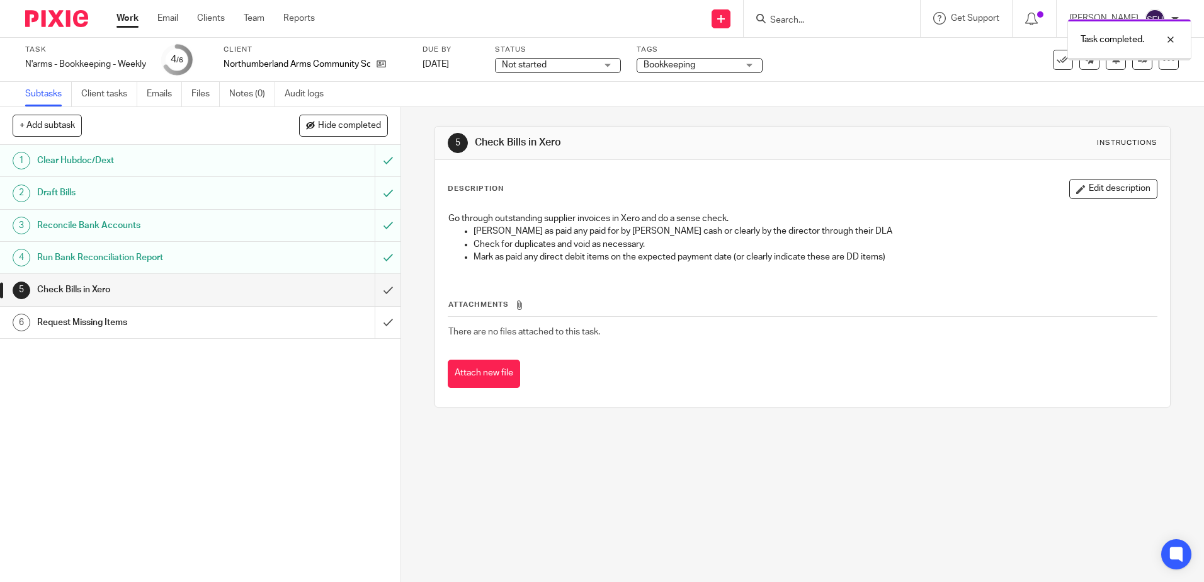
click at [378, 300] on input "submit" at bounding box center [200, 289] width 400 height 31
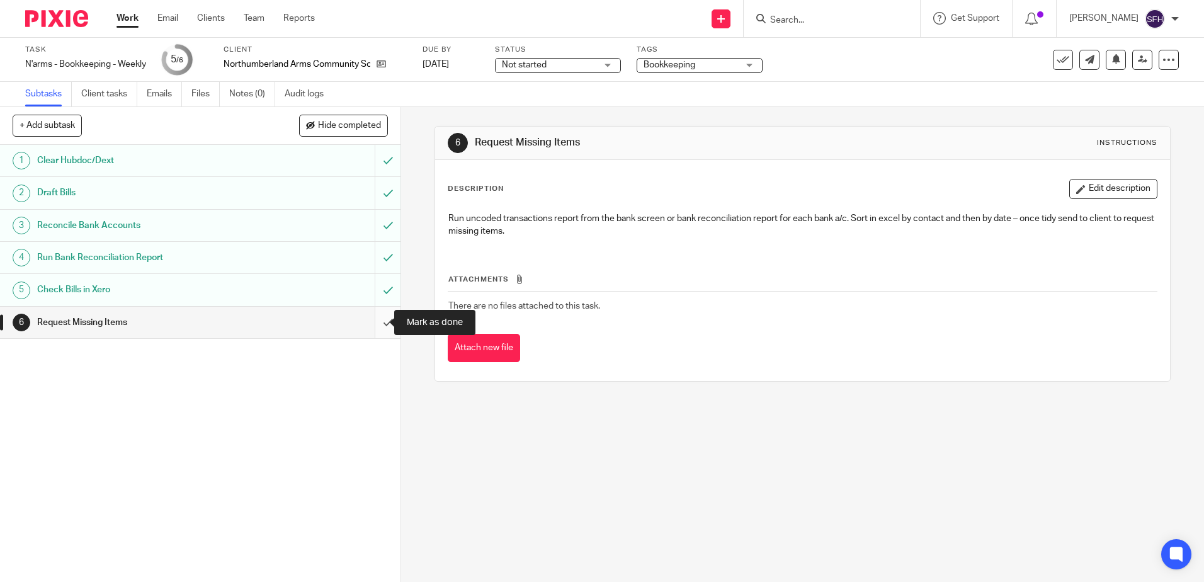
click at [382, 319] on input "submit" at bounding box center [200, 322] width 400 height 31
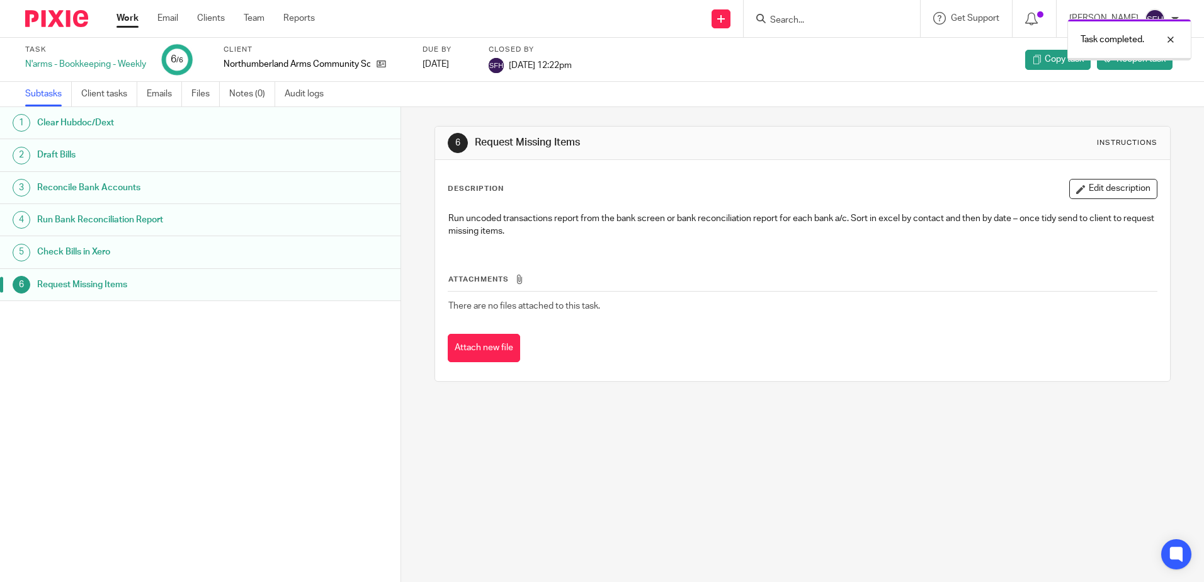
click at [127, 19] on link "Work" at bounding box center [127, 18] width 22 height 13
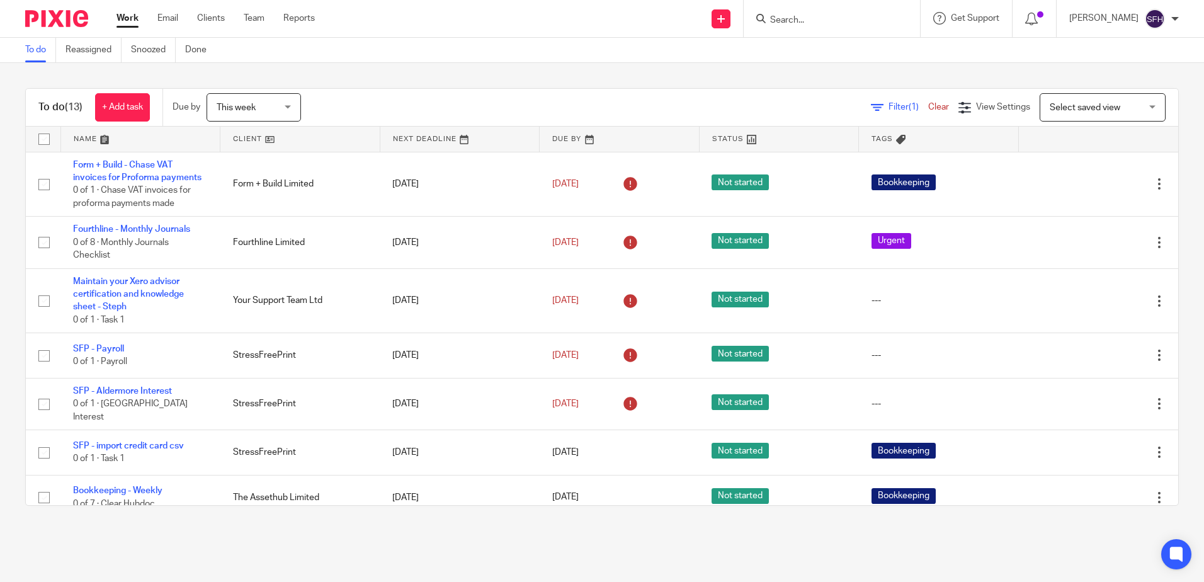
click at [319, 137] on link at bounding box center [299, 139] width 159 height 25
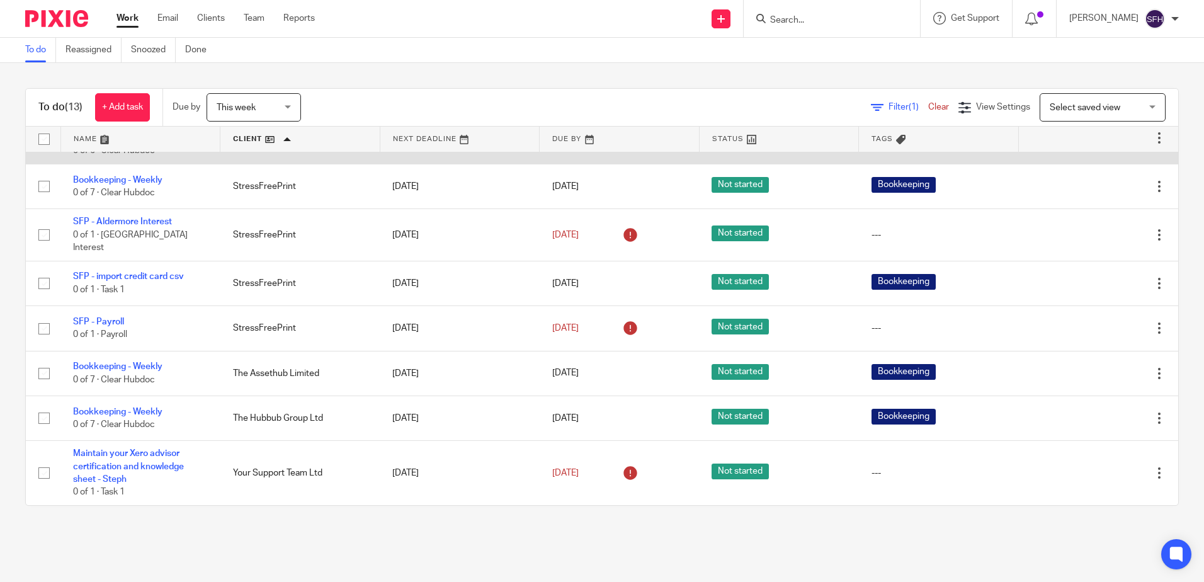
scroll to position [242, 0]
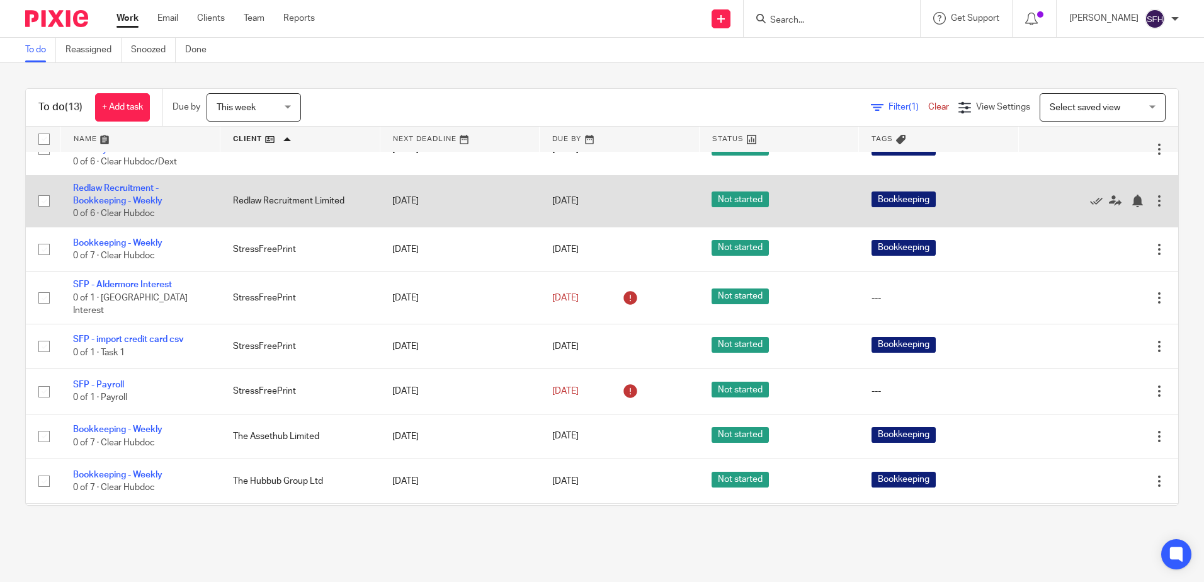
click at [125, 202] on td "Redlaw Recruitment - Bookkeeping - Weekly 0 of 6 · Clear Hubdoc" at bounding box center [140, 201] width 160 height 52
click at [152, 205] on link "Redlaw Recruitment - Bookkeeping - Weekly" at bounding box center [117, 194] width 89 height 21
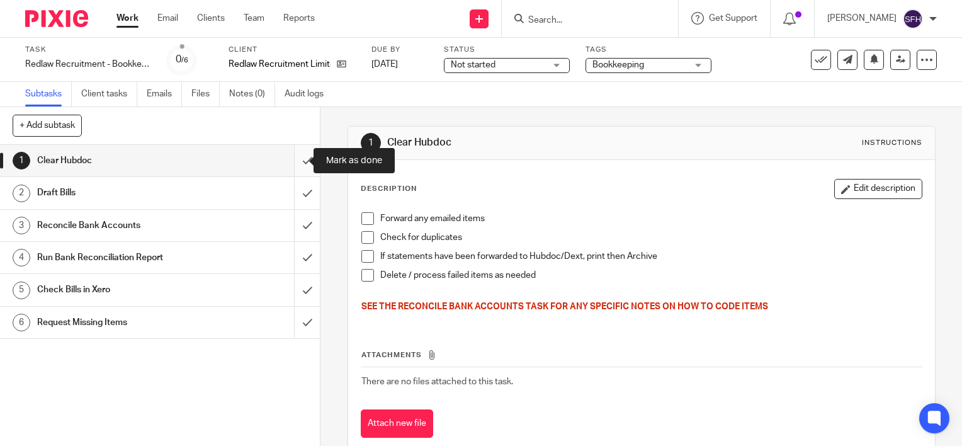
click at [305, 159] on input "submit" at bounding box center [160, 160] width 320 height 31
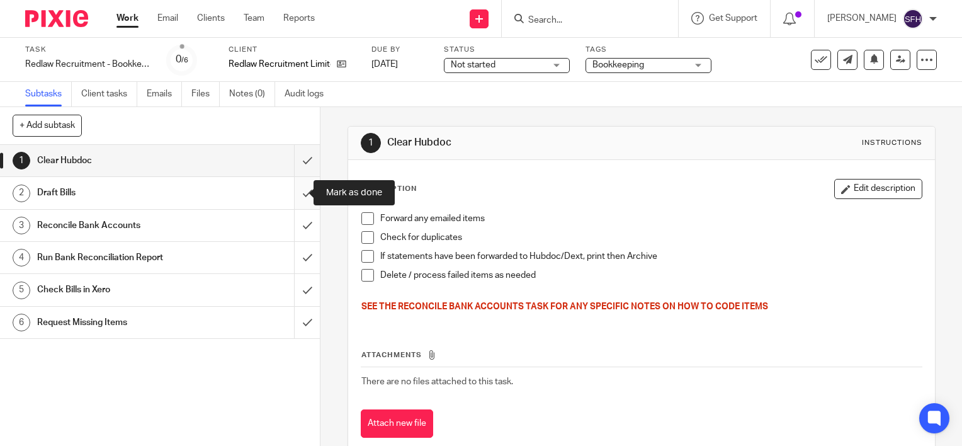
click at [290, 203] on input "submit" at bounding box center [160, 192] width 320 height 31
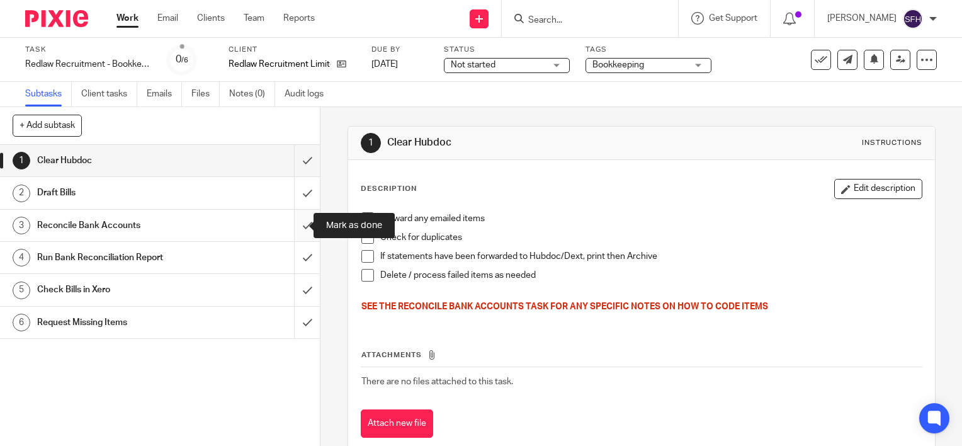
click at [292, 234] on input "submit" at bounding box center [160, 225] width 320 height 31
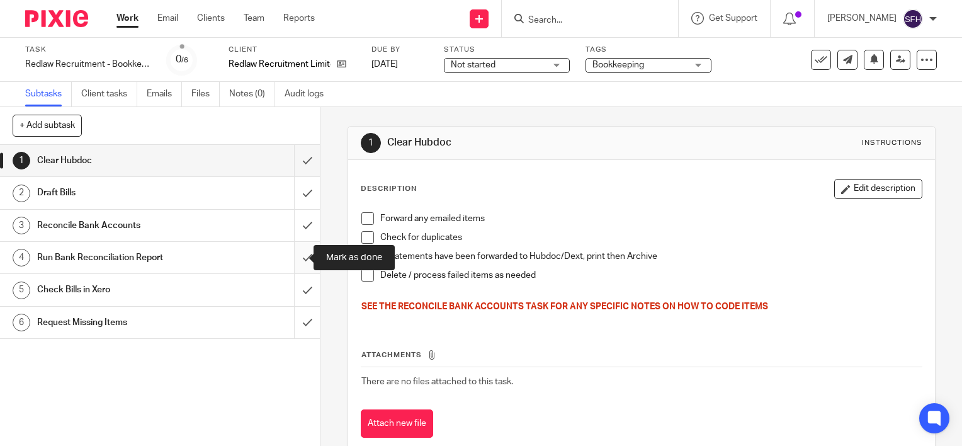
click at [295, 254] on input "submit" at bounding box center [160, 257] width 320 height 31
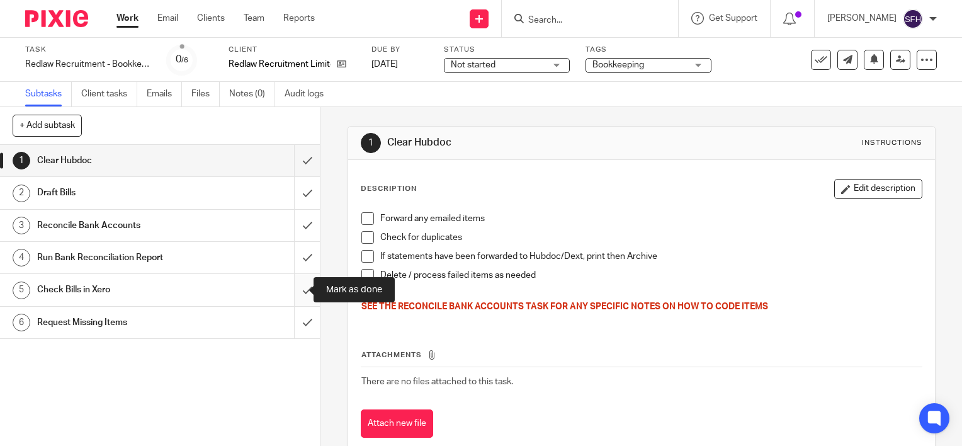
click at [299, 280] on input "submit" at bounding box center [160, 289] width 320 height 31
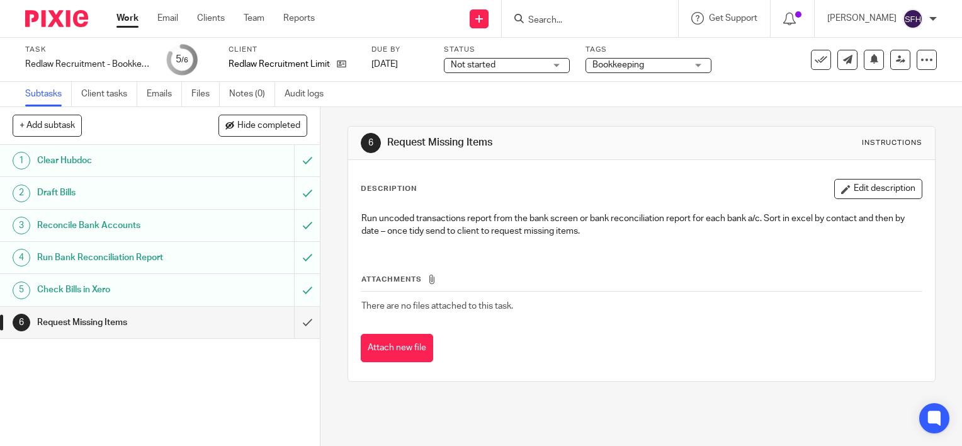
click at [288, 333] on input "submit" at bounding box center [160, 322] width 320 height 31
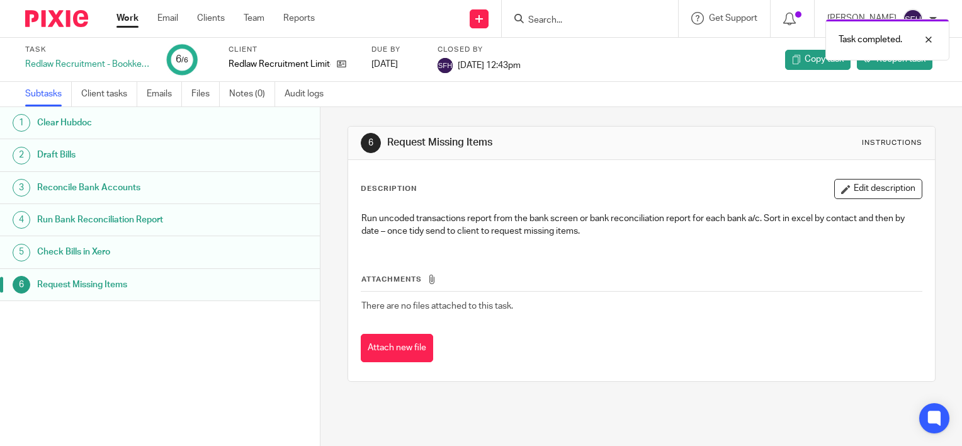
click at [124, 23] on link "Work" at bounding box center [127, 18] width 22 height 13
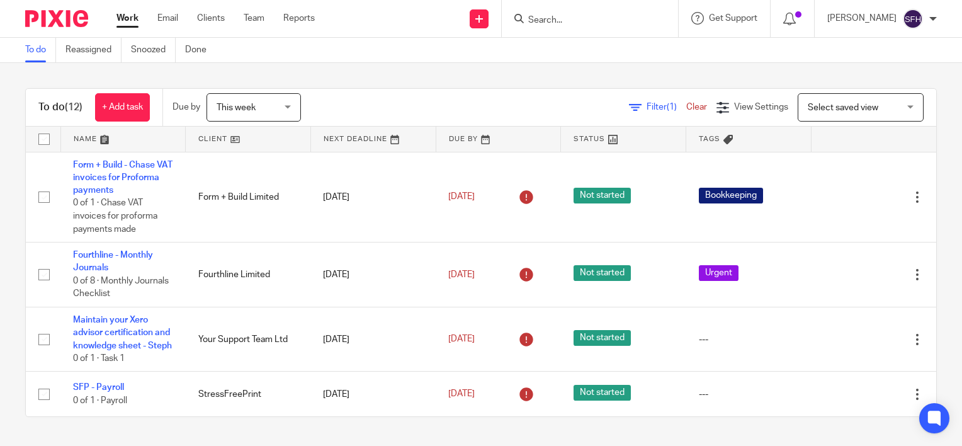
click at [260, 137] on link at bounding box center [248, 139] width 125 height 25
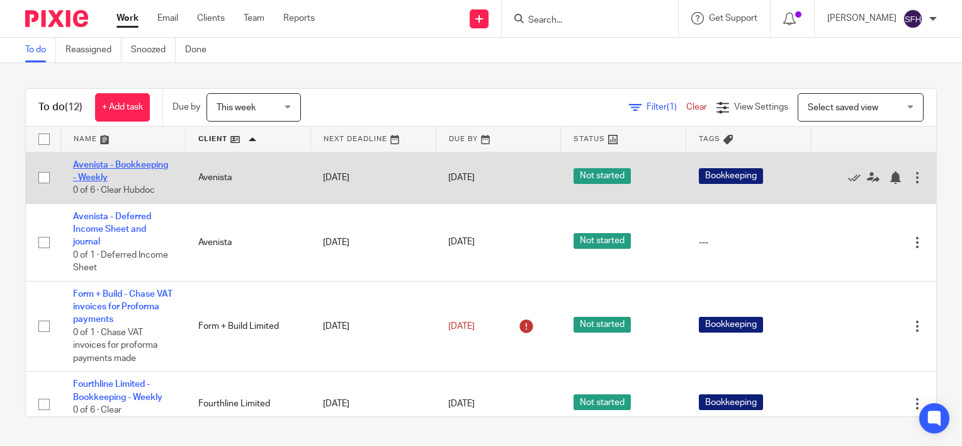
click at [165, 167] on link "Avenista - Bookkeeping - Weekly" at bounding box center [120, 171] width 95 height 21
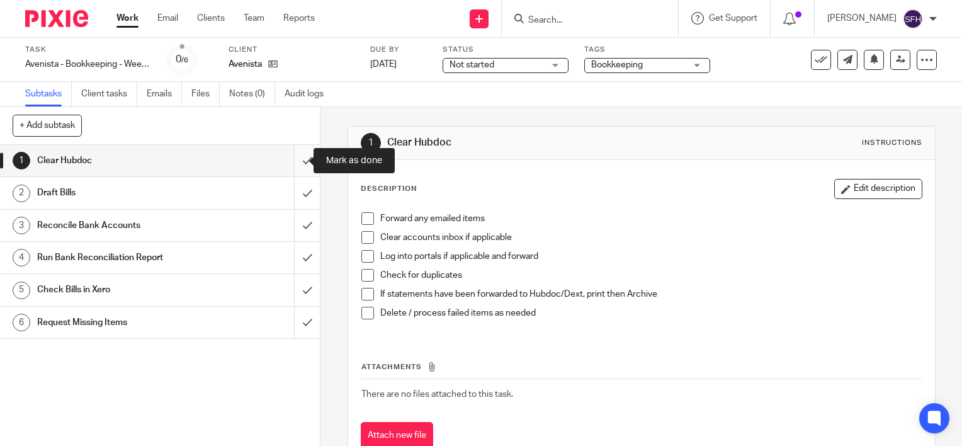
click at [290, 169] on input "submit" at bounding box center [160, 160] width 320 height 31
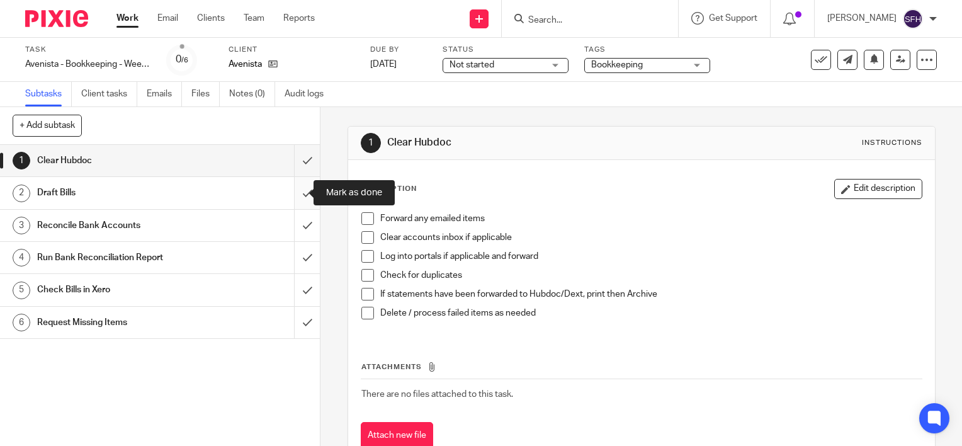
click at [298, 198] on input "submit" at bounding box center [160, 192] width 320 height 31
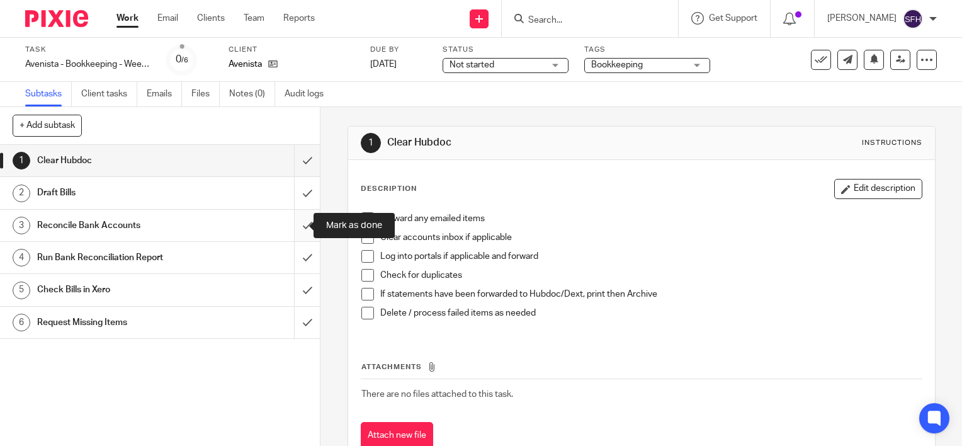
click at [298, 222] on input "submit" at bounding box center [160, 225] width 320 height 31
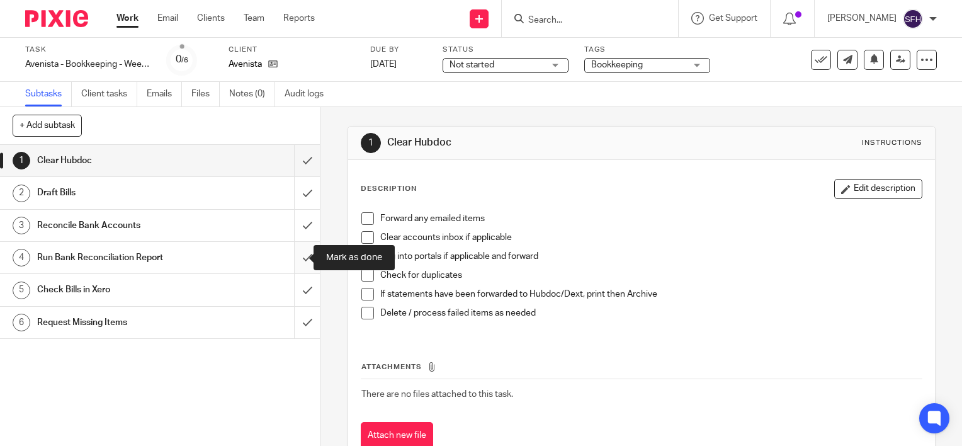
click at [297, 248] on input "submit" at bounding box center [160, 257] width 320 height 31
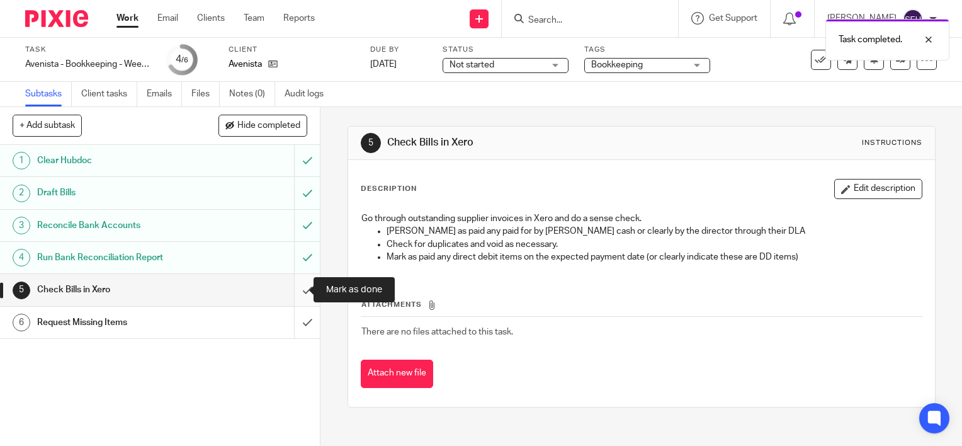
click at [298, 292] on input "submit" at bounding box center [160, 289] width 320 height 31
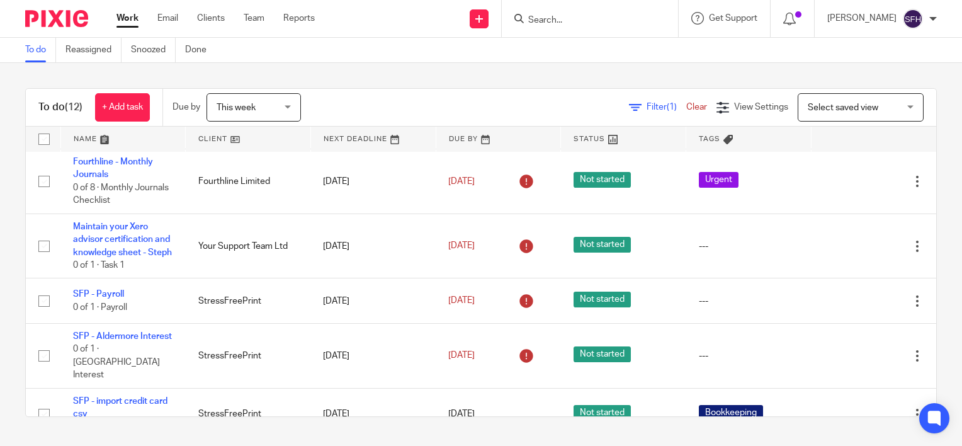
scroll to position [63, 0]
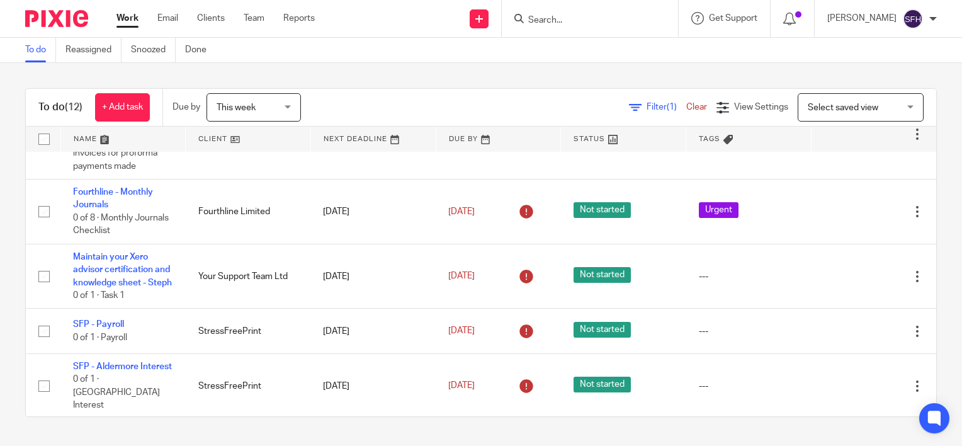
click at [290, 135] on link at bounding box center [248, 139] width 125 height 25
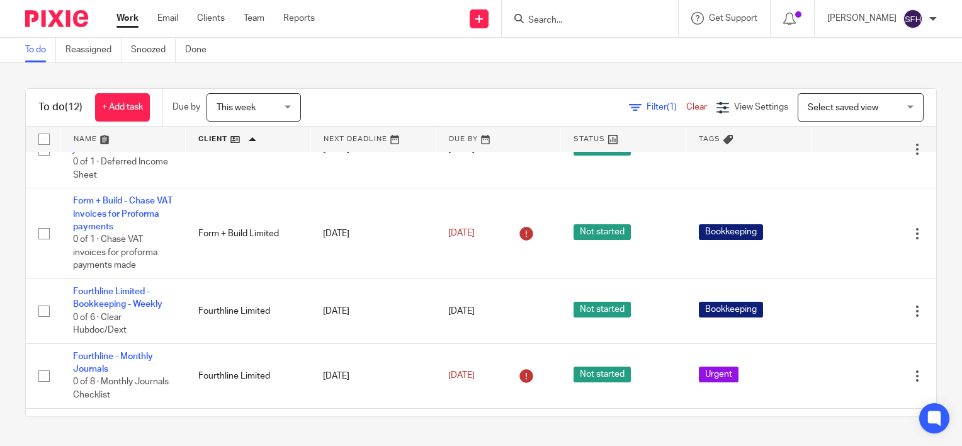
scroll to position [126, 0]
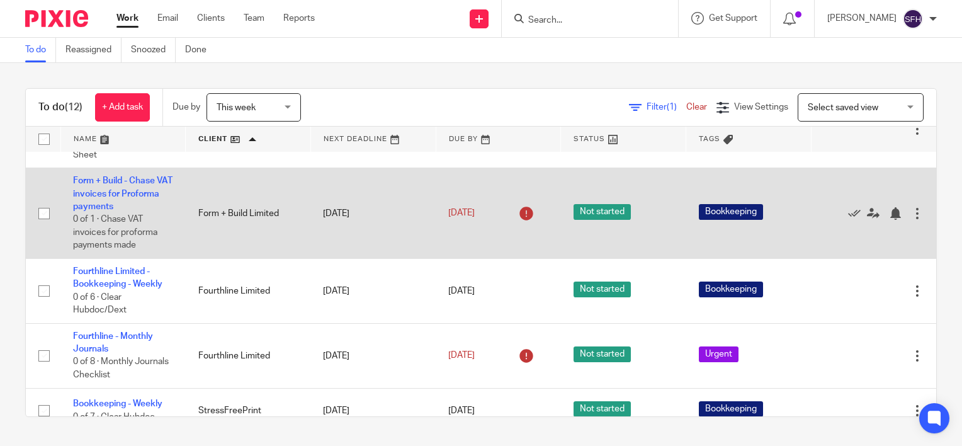
click at [96, 188] on td "Form + Build - Chase VAT invoices for Proforma payments 0 of 1 · Chase VAT invo…" at bounding box center [122, 213] width 125 height 91
